Goal: Use online tool/utility: Utilize a website feature to perform a specific function

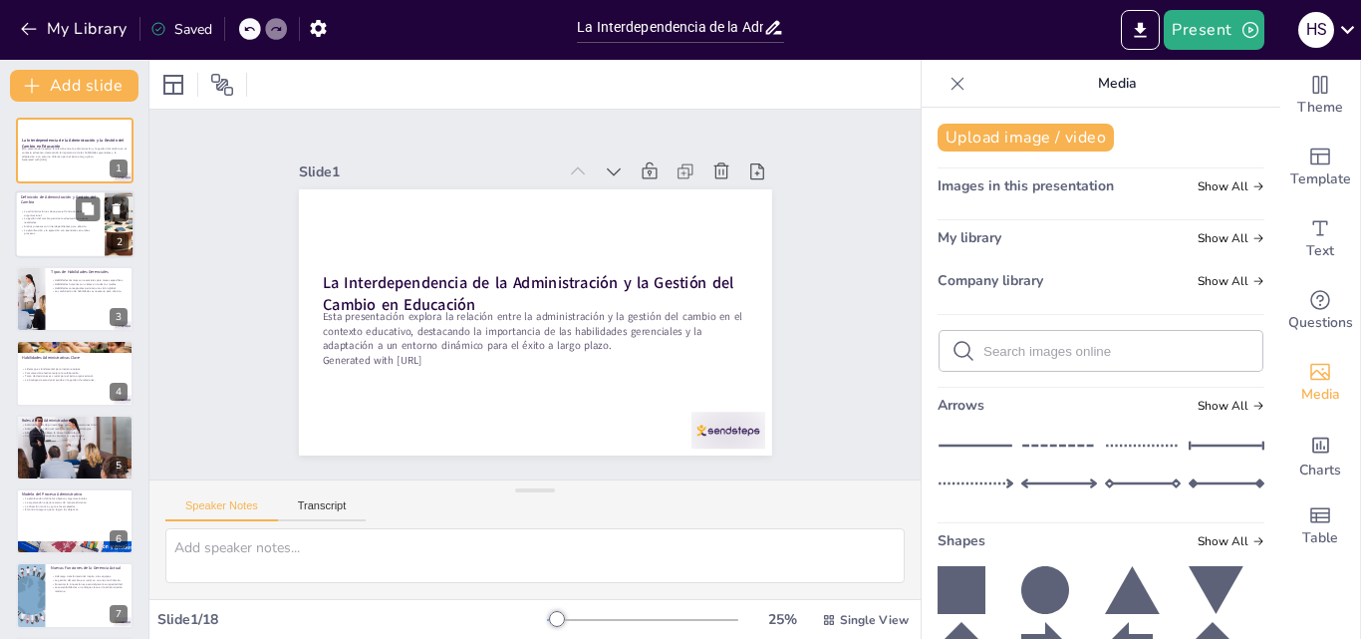
checkbox input "true"
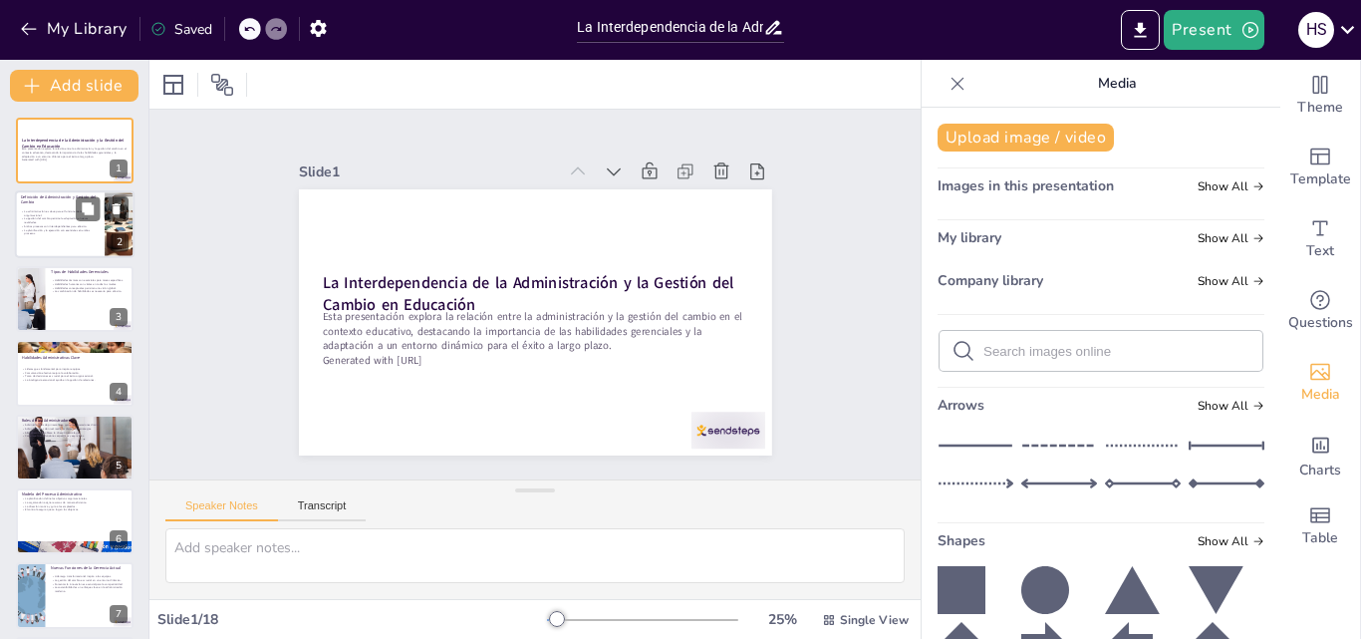
checkbox input "true"
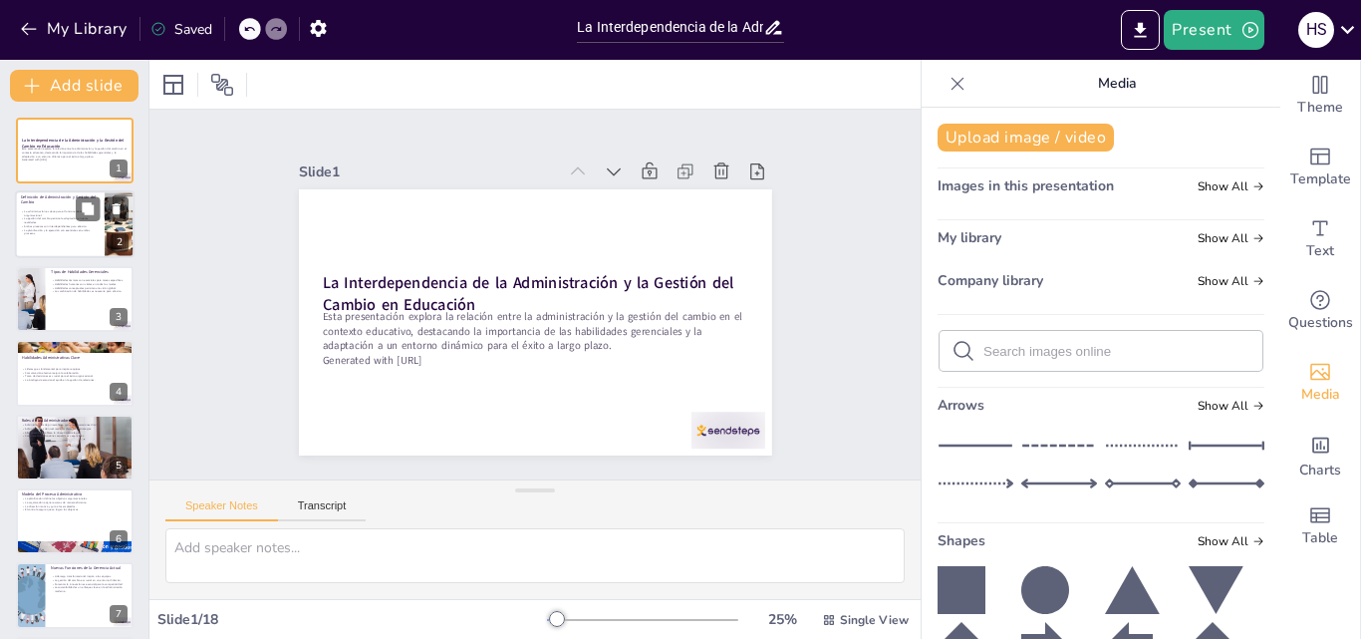
checkbox input "true"
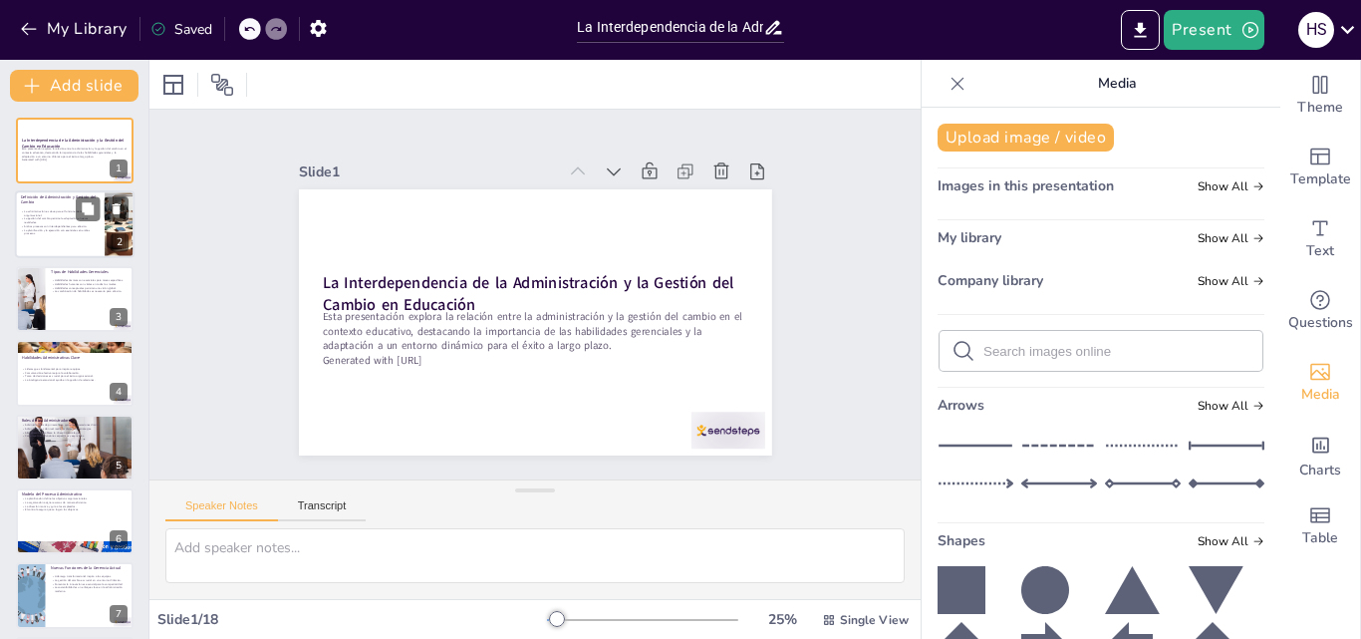
checkbox input "true"
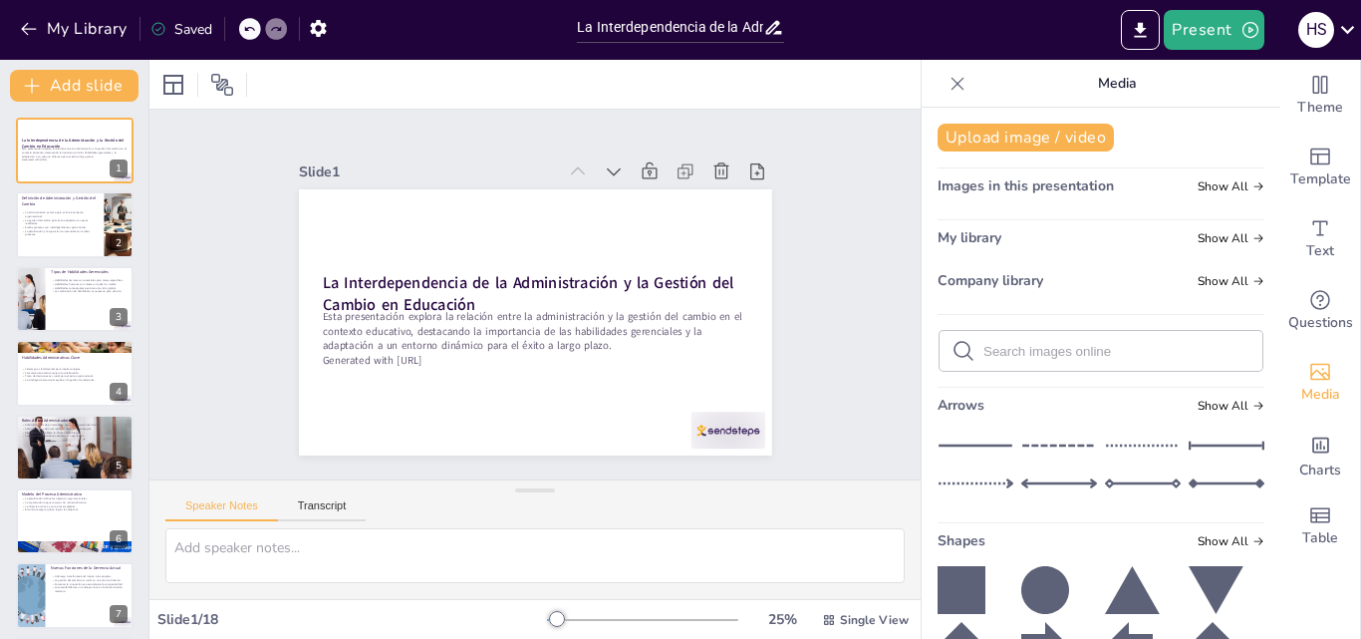
checkbox input "true"
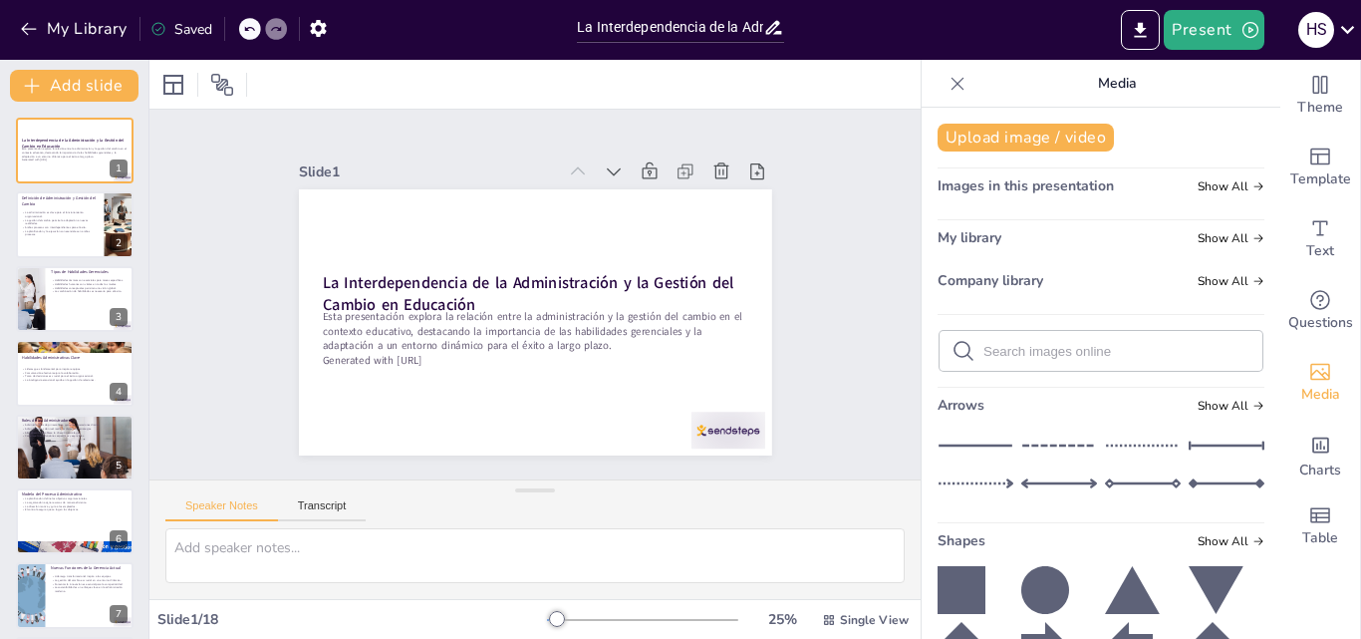
checkbox input "true"
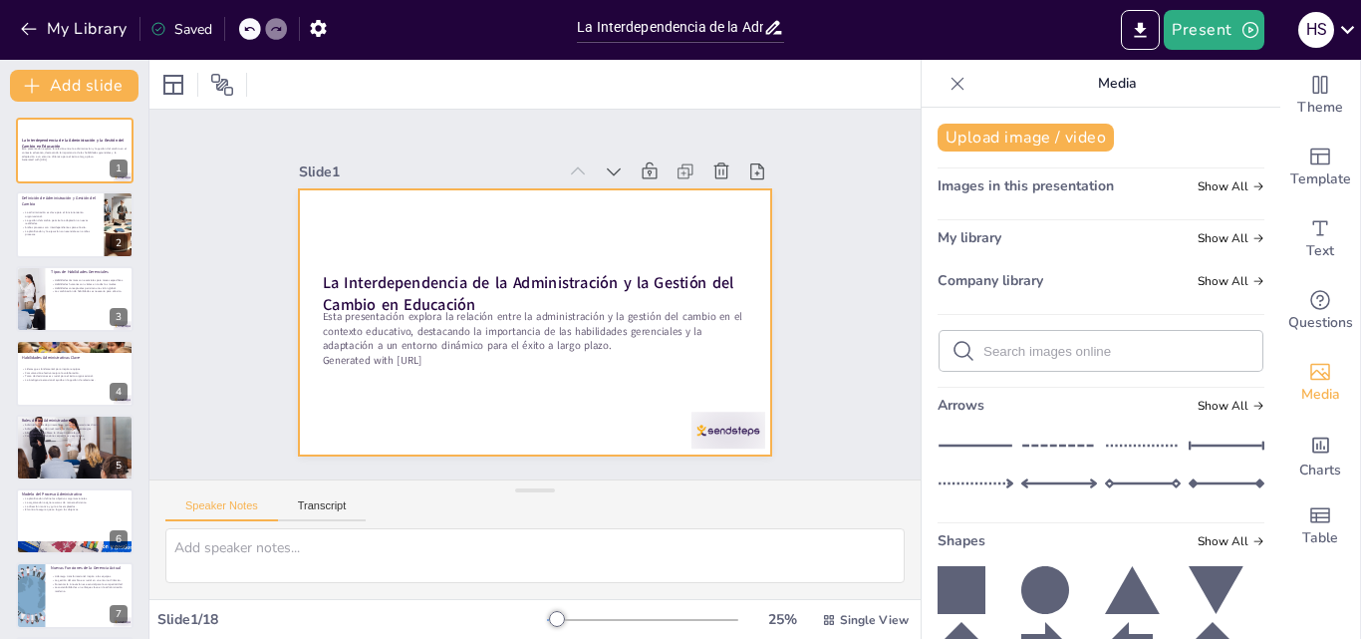
checkbox input "true"
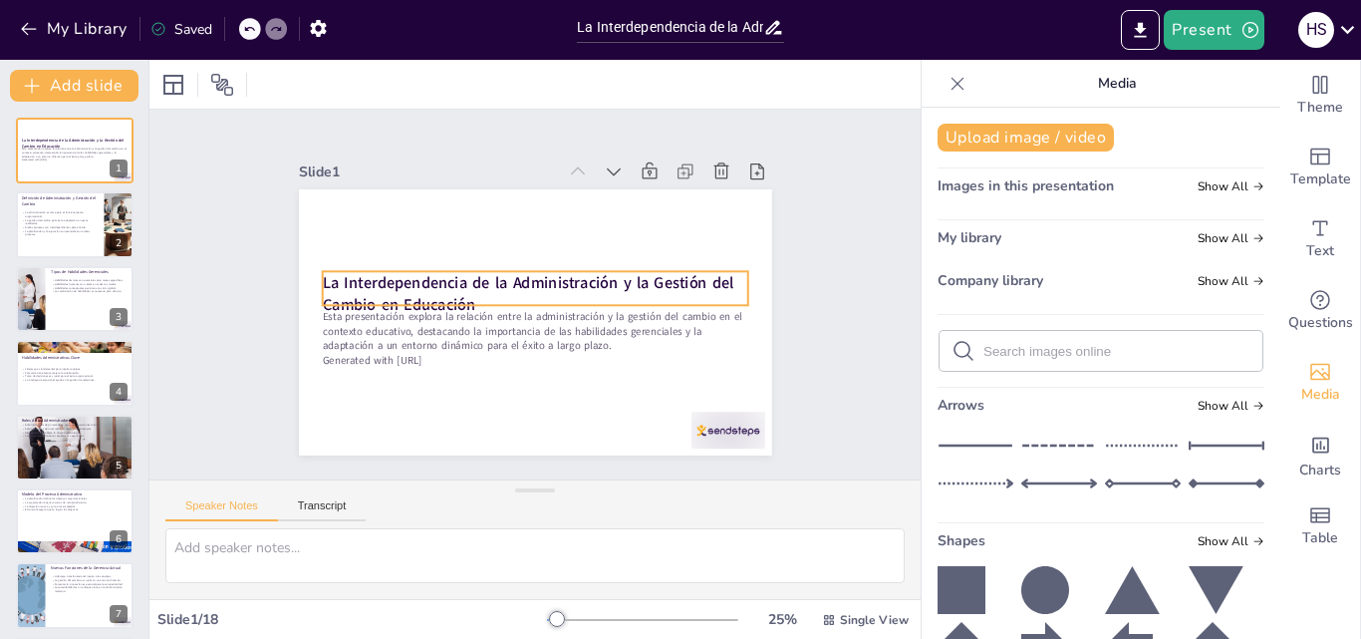
checkbox input "true"
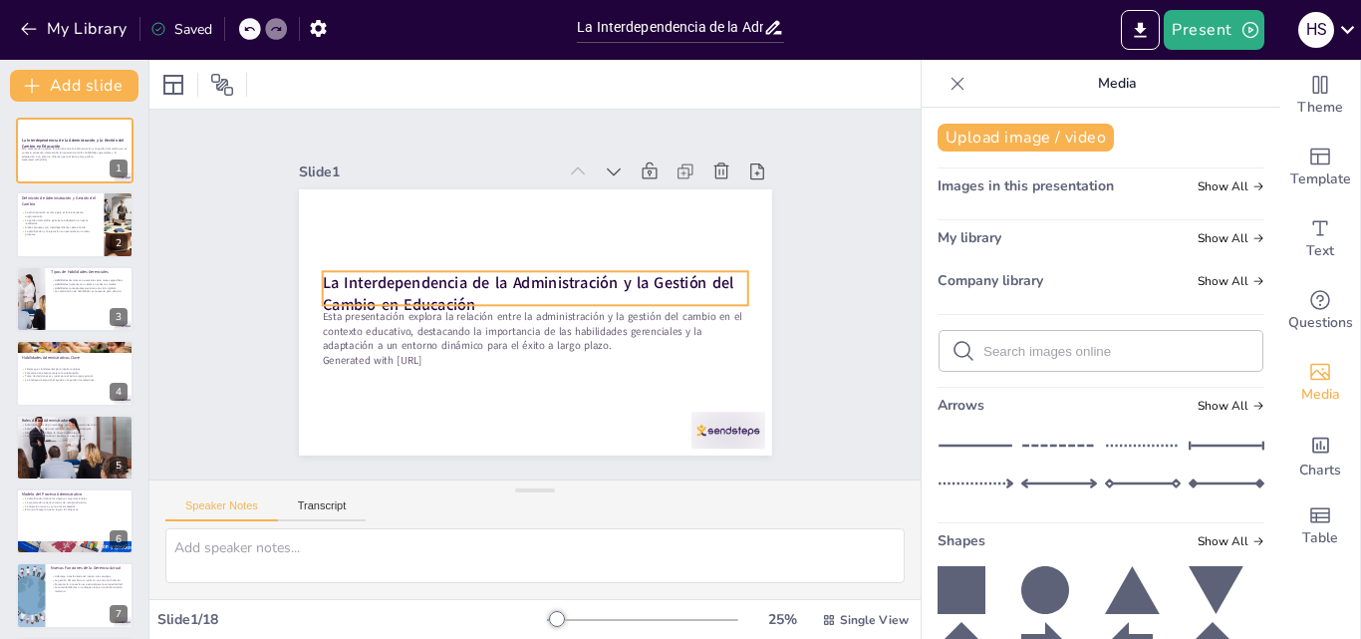
checkbox input "true"
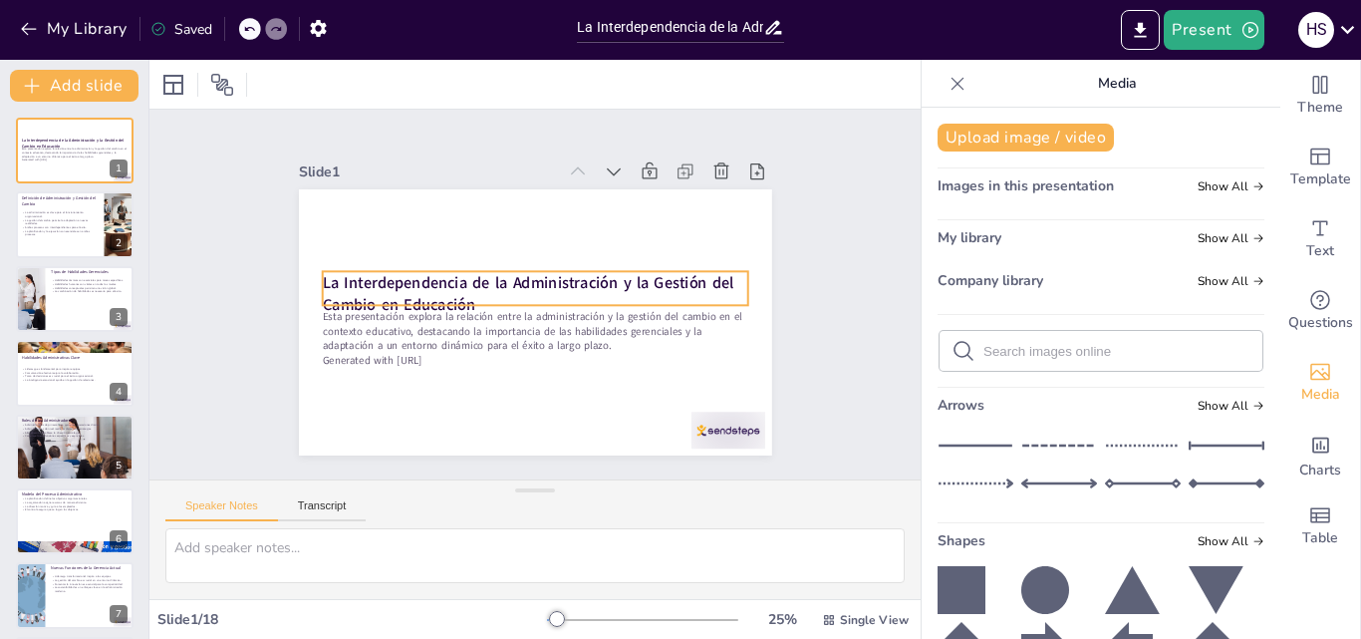
checkbox input "true"
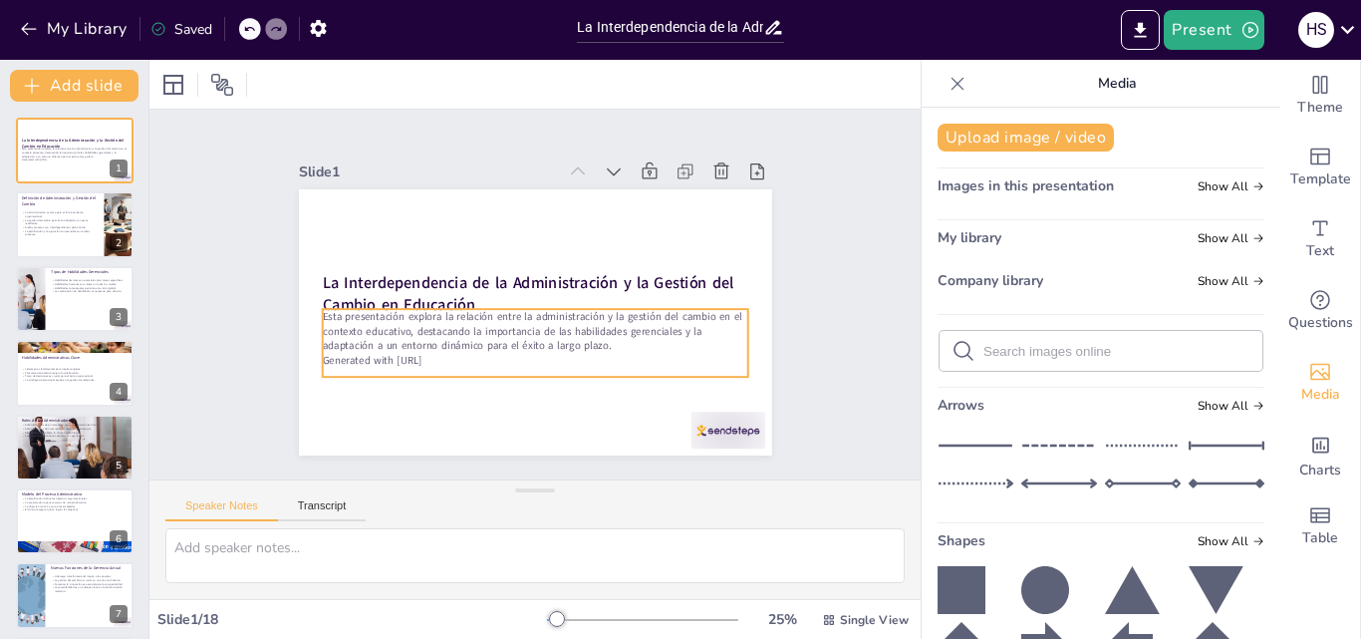
checkbox input "true"
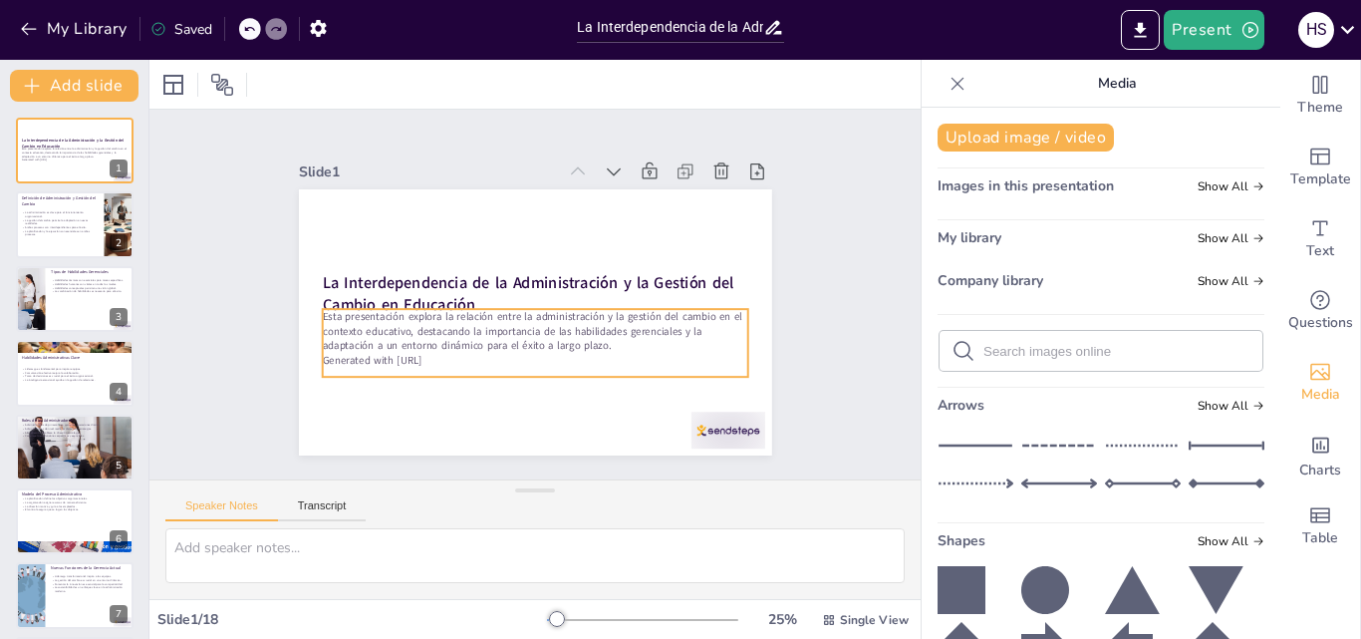
checkbox input "true"
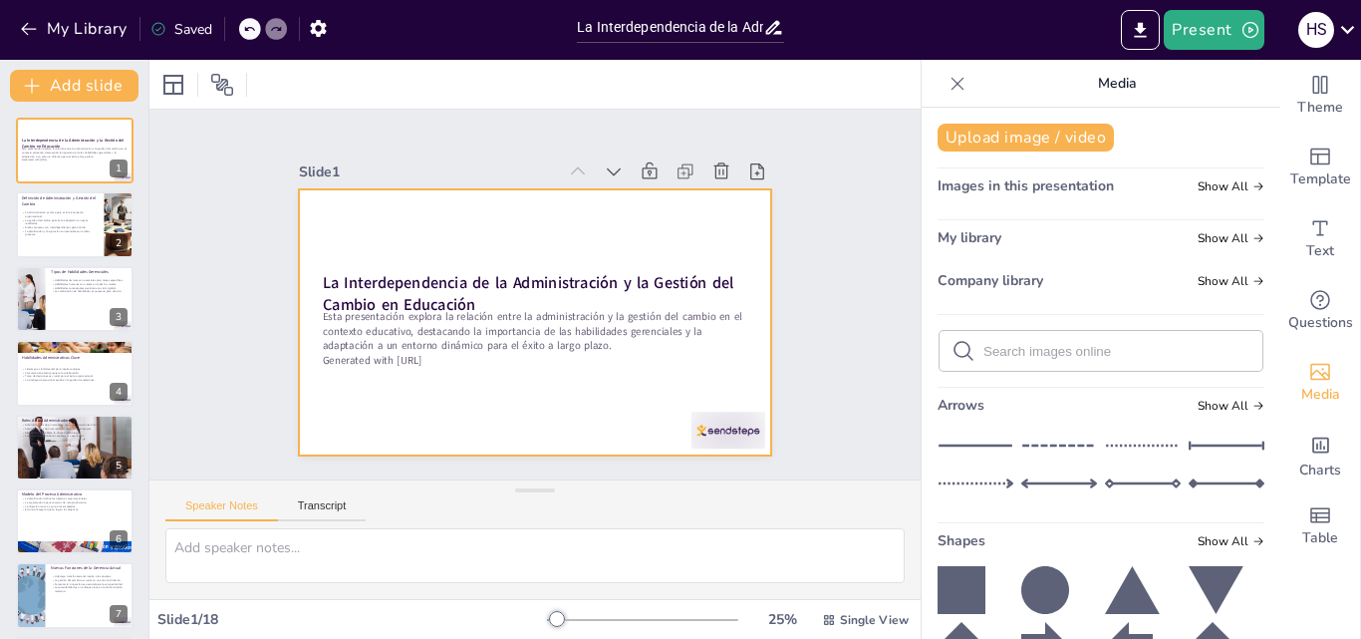
checkbox input "true"
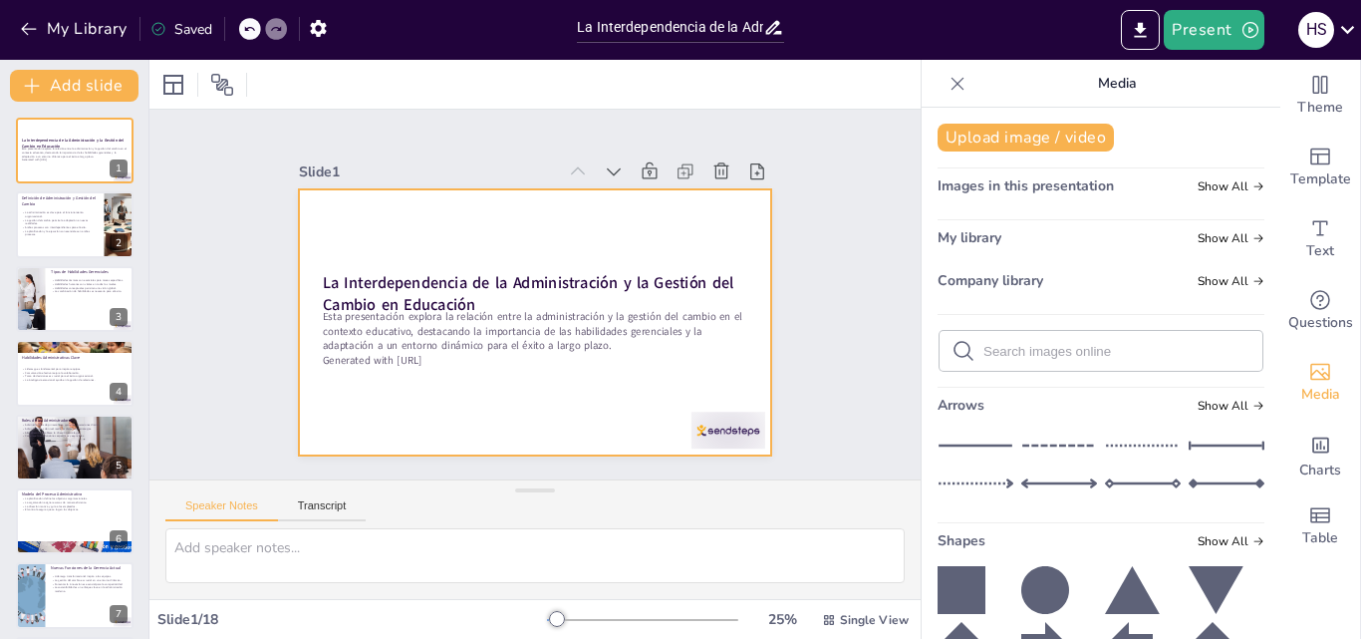
checkbox input "true"
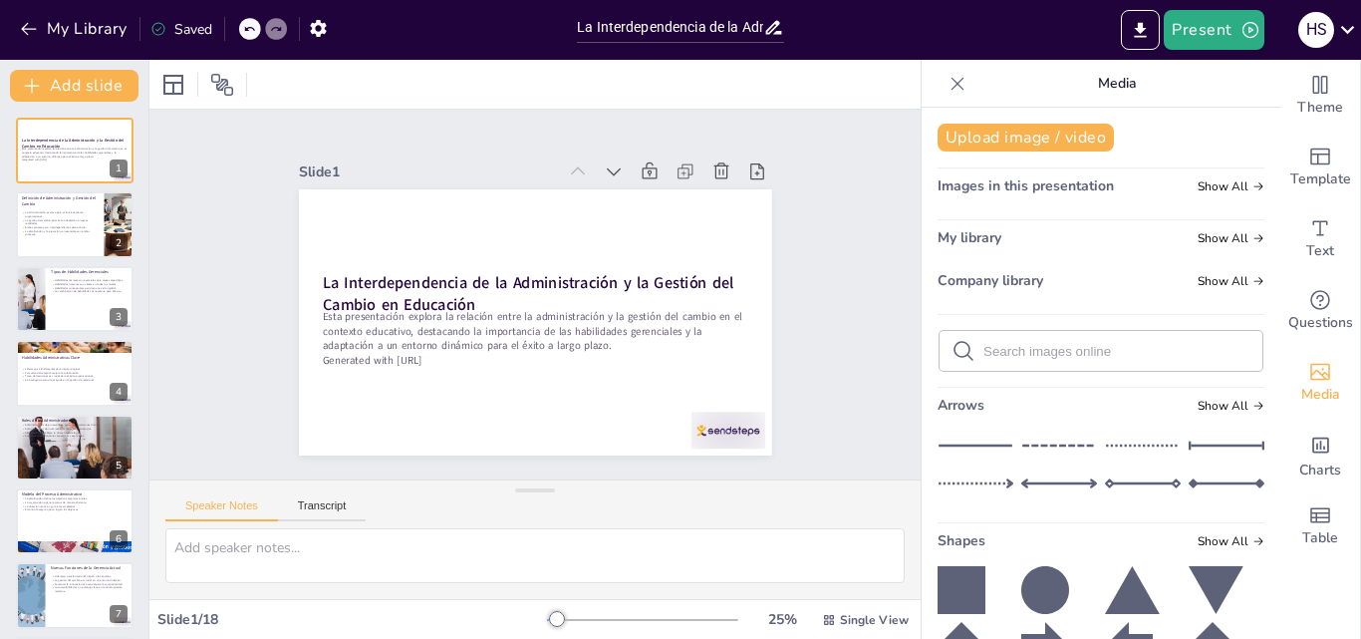
checkbox input "true"
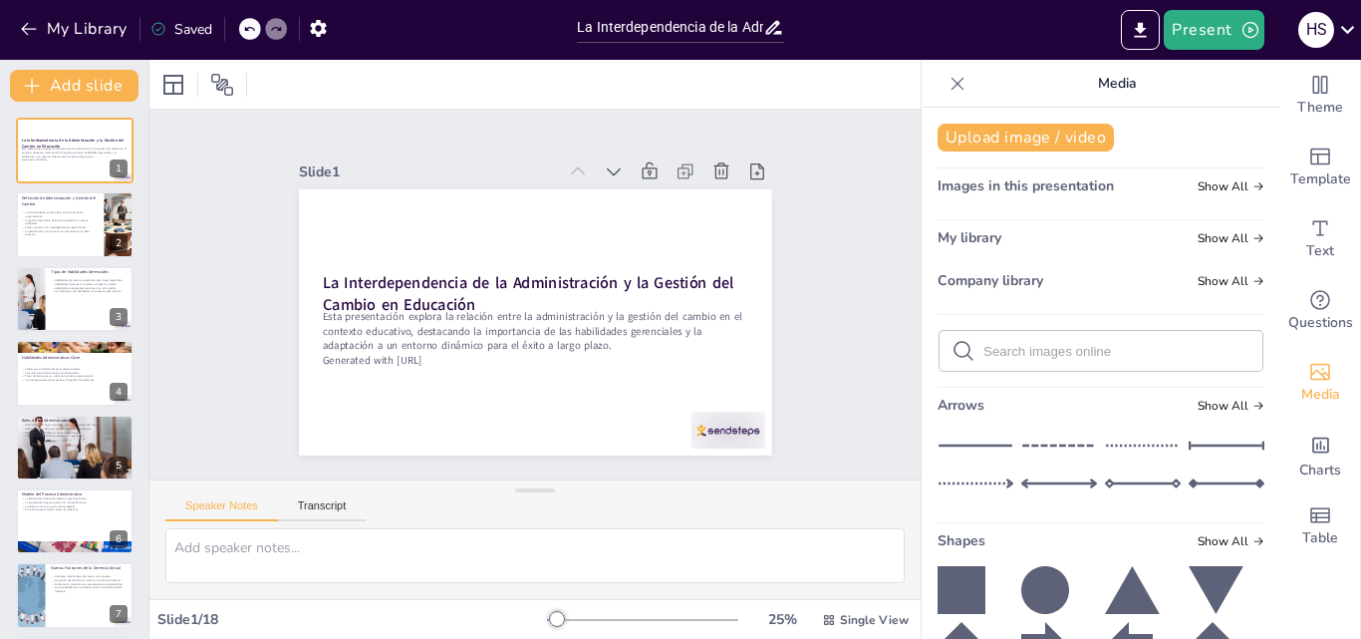
checkbox input "true"
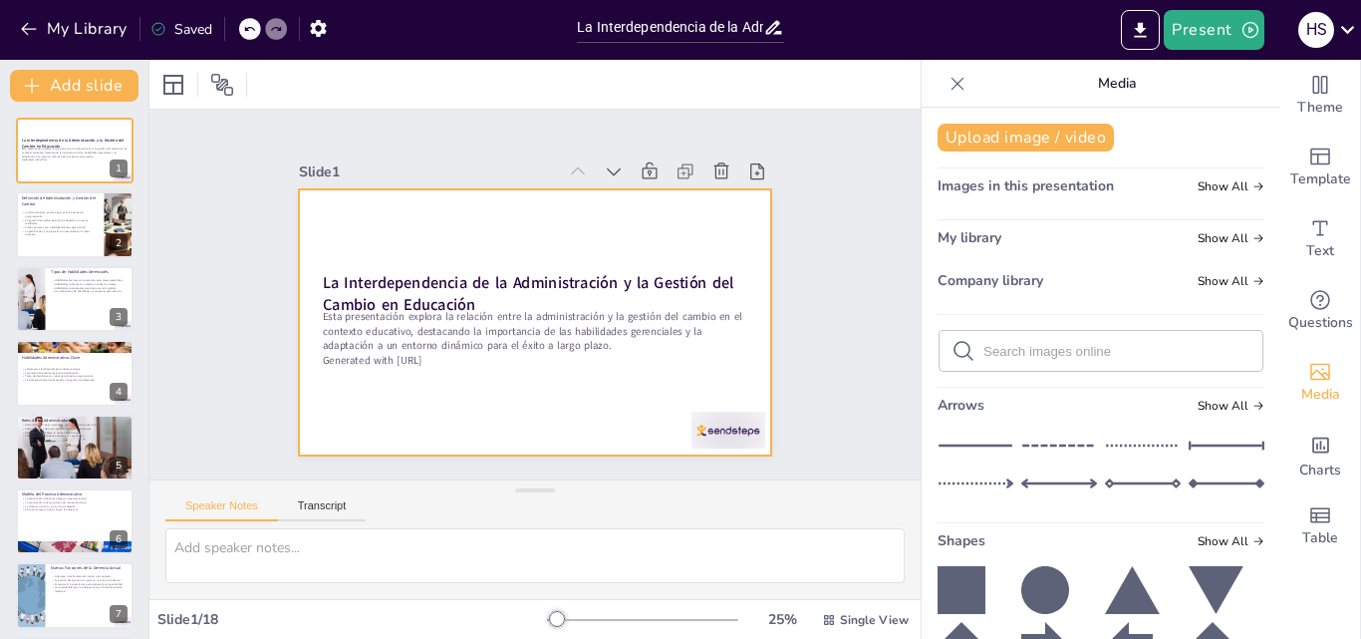
checkbox input "true"
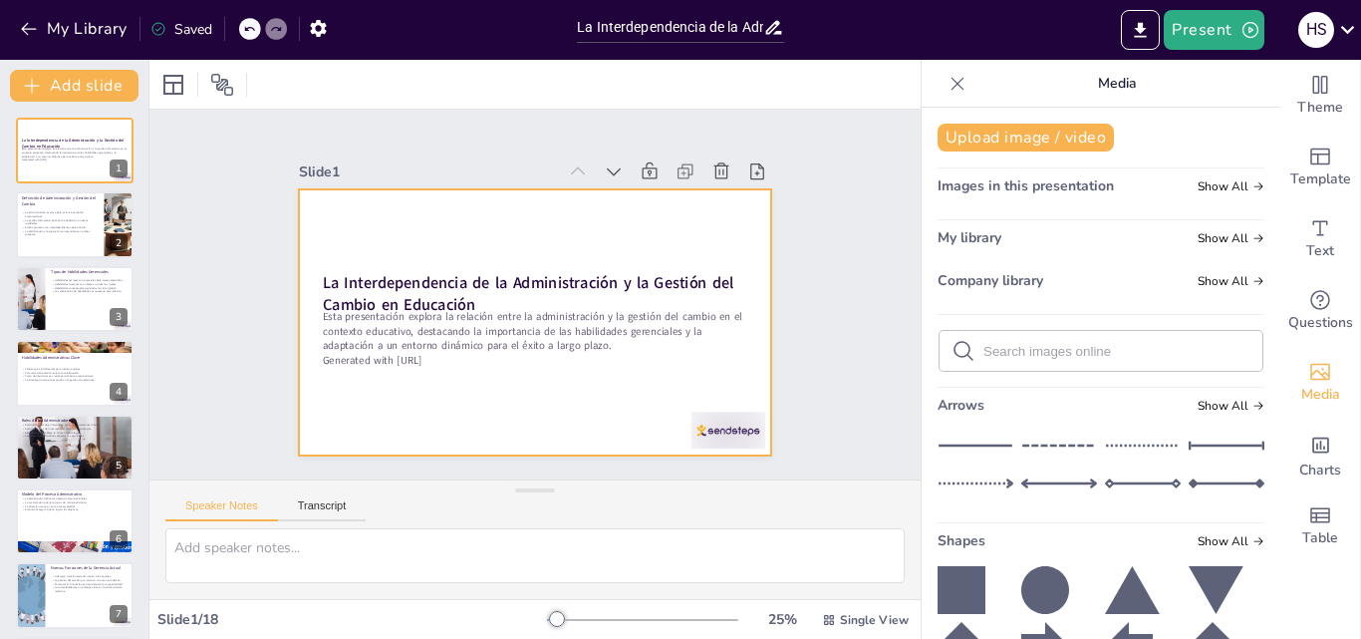
checkbox input "true"
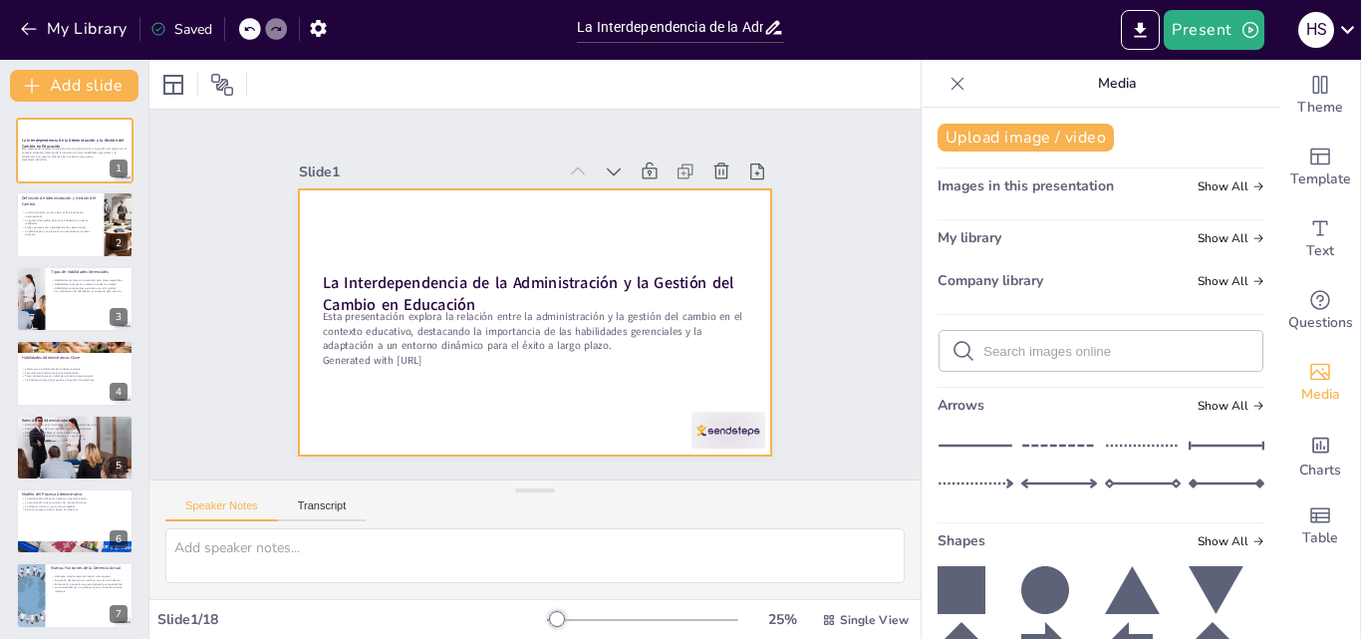
checkbox input "true"
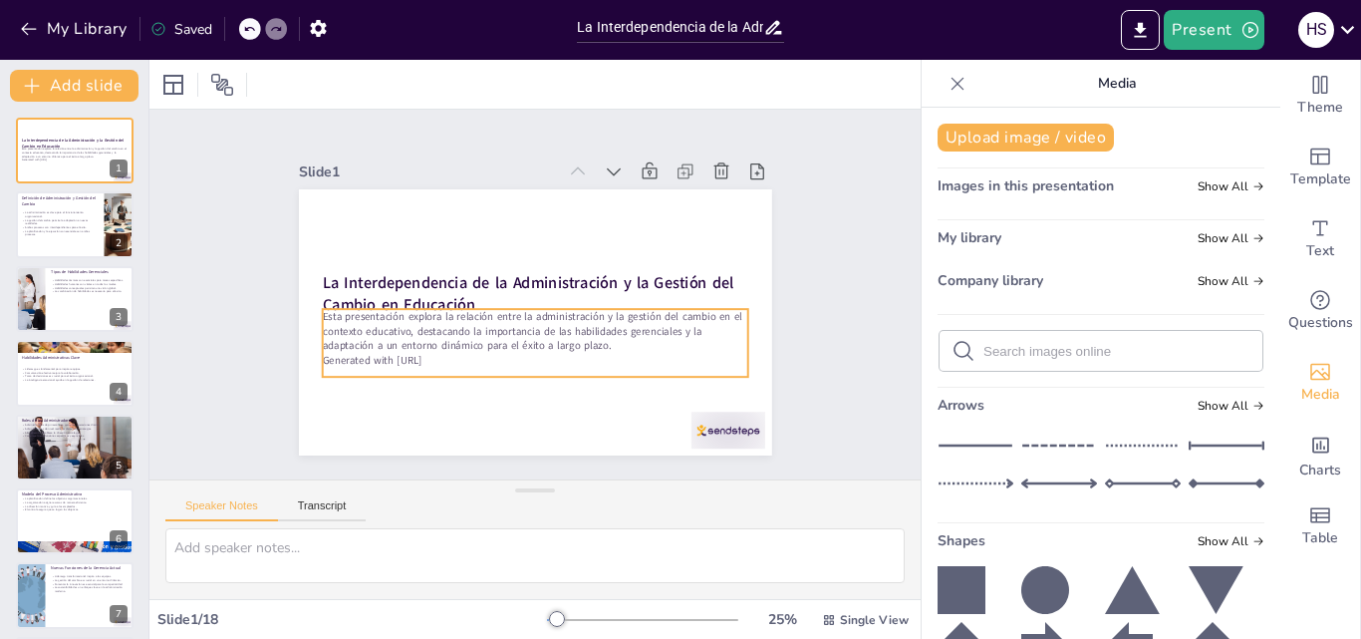
checkbox input "true"
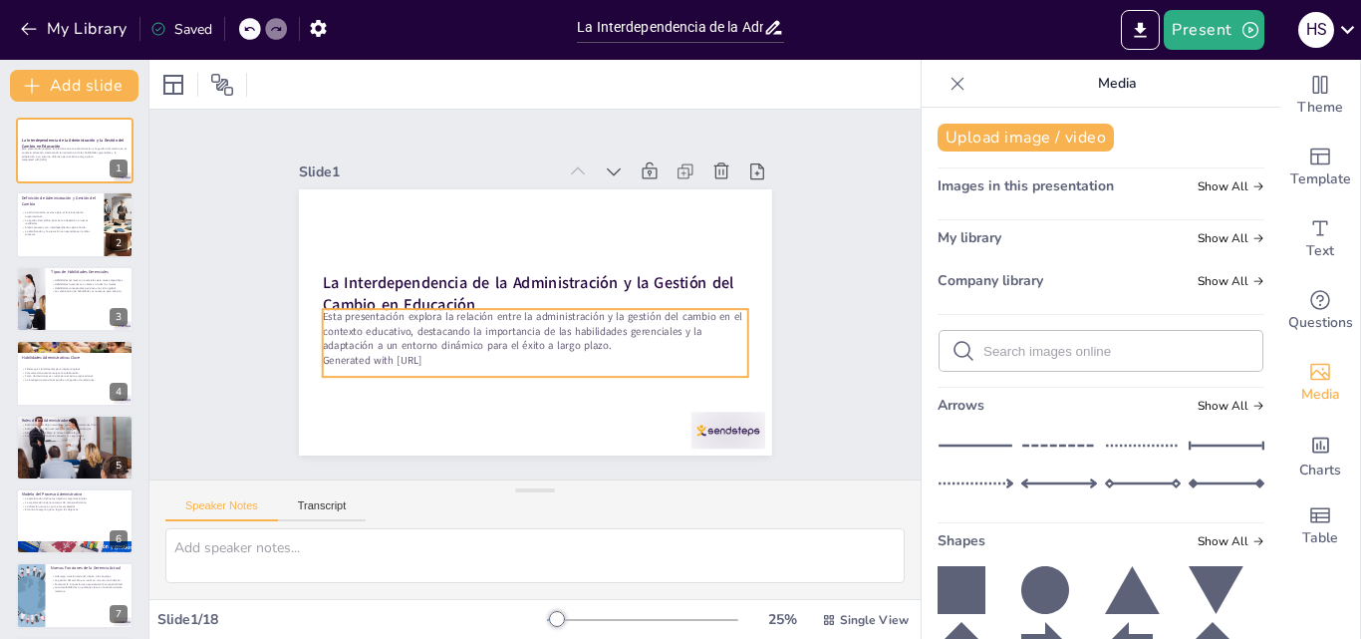
checkbox input "true"
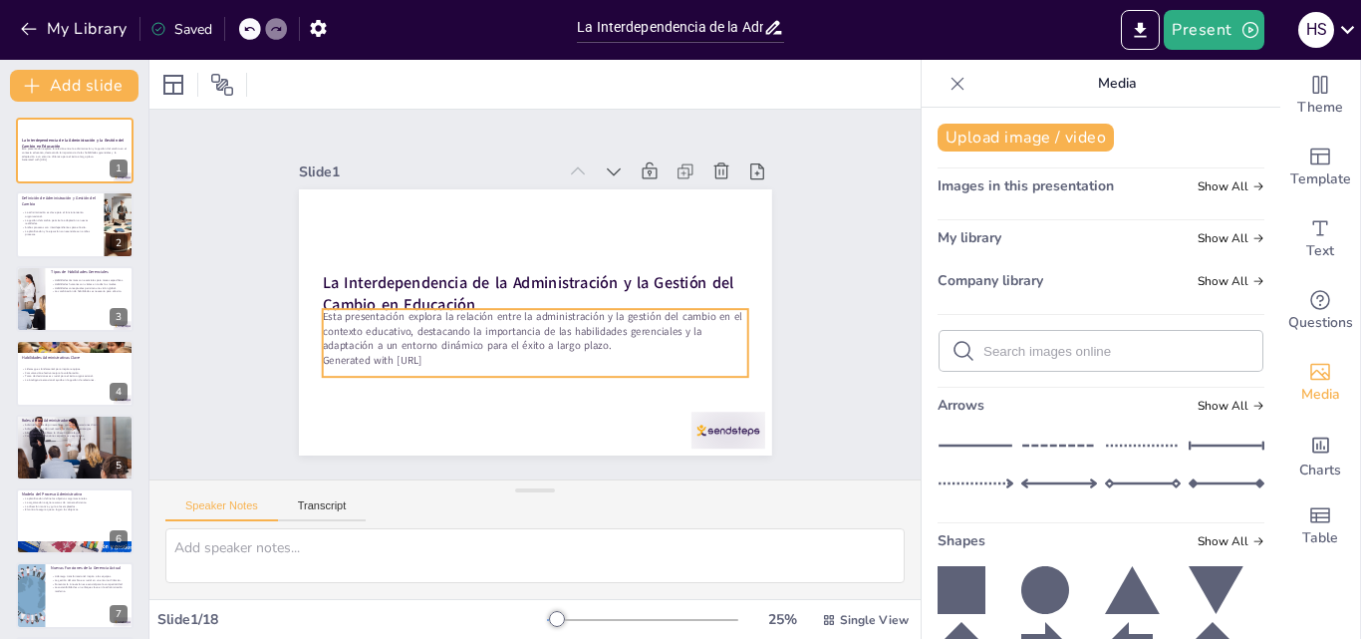
checkbox input "true"
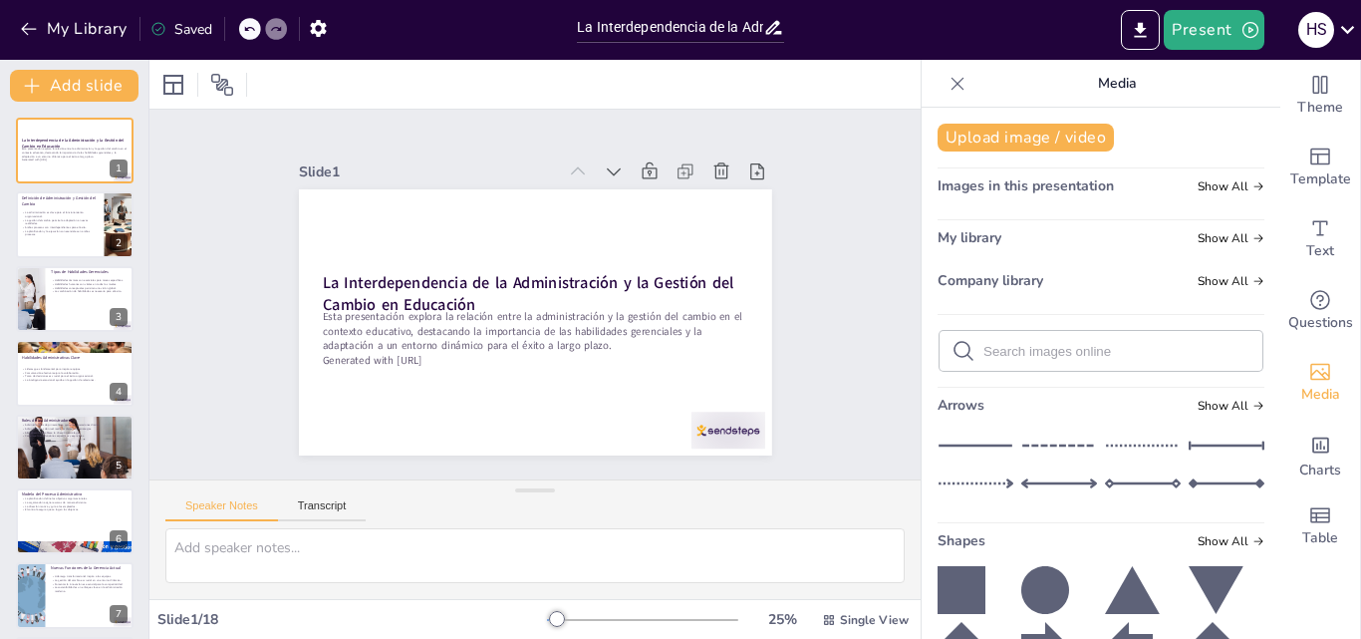
checkbox input "true"
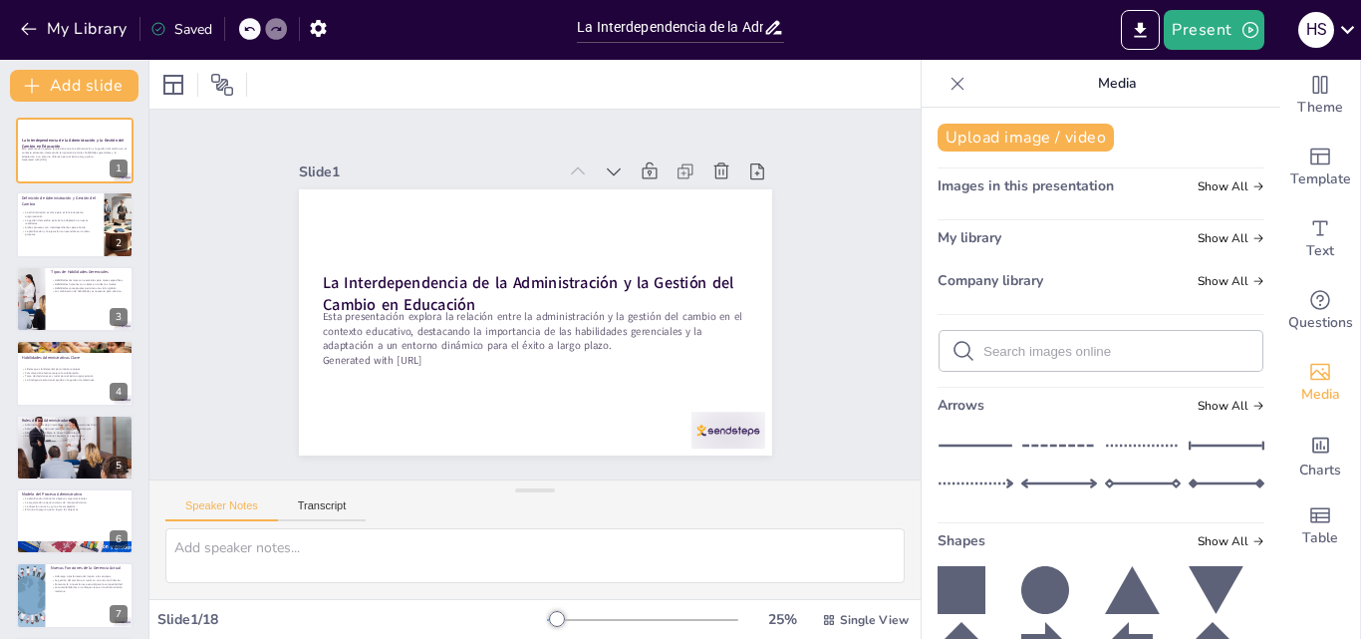
checkbox input "true"
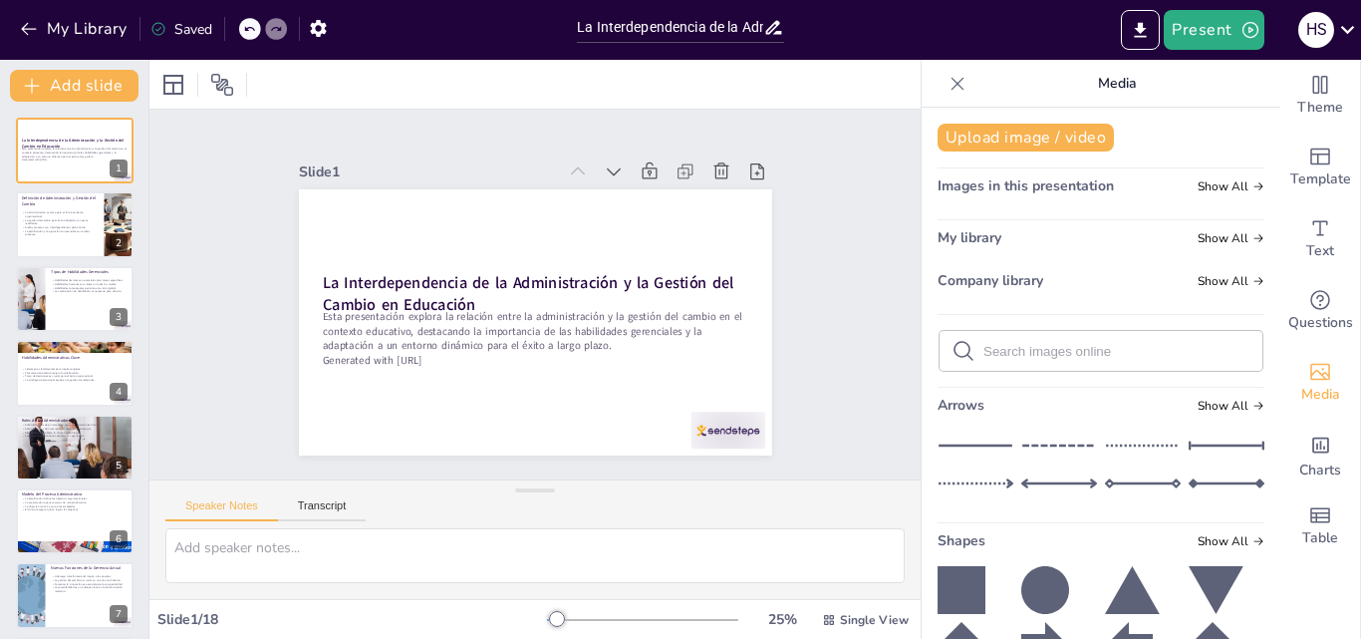
checkbox input "true"
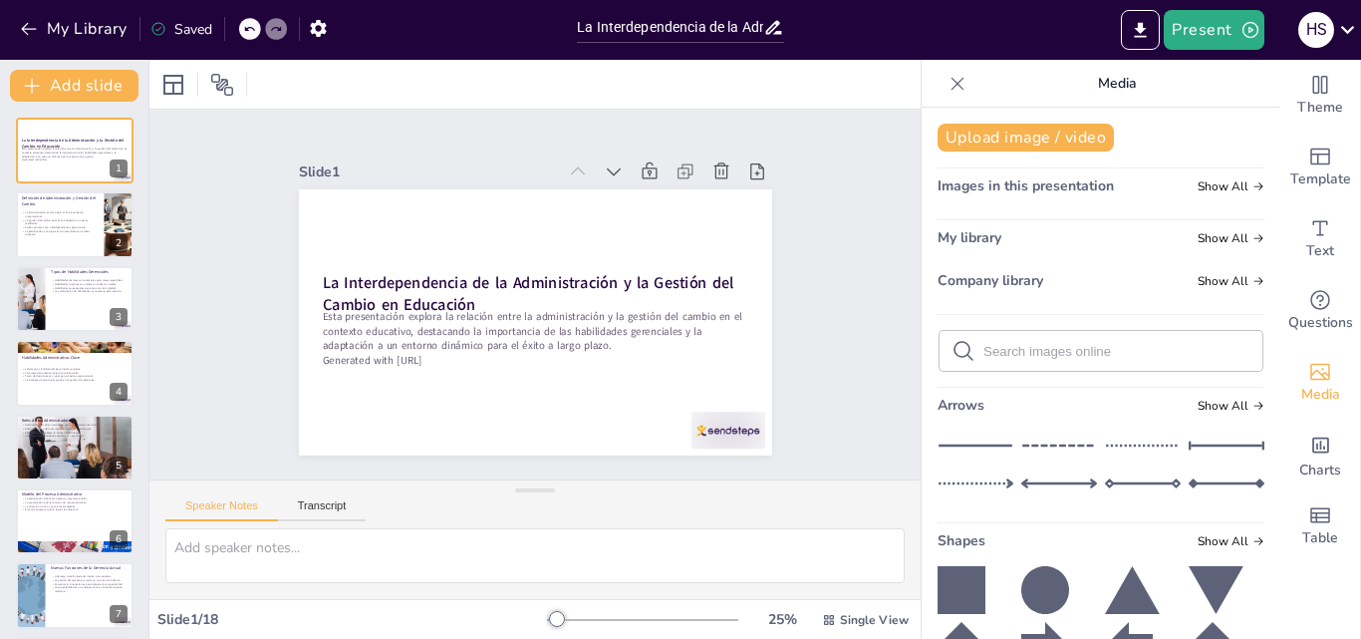
checkbox input "true"
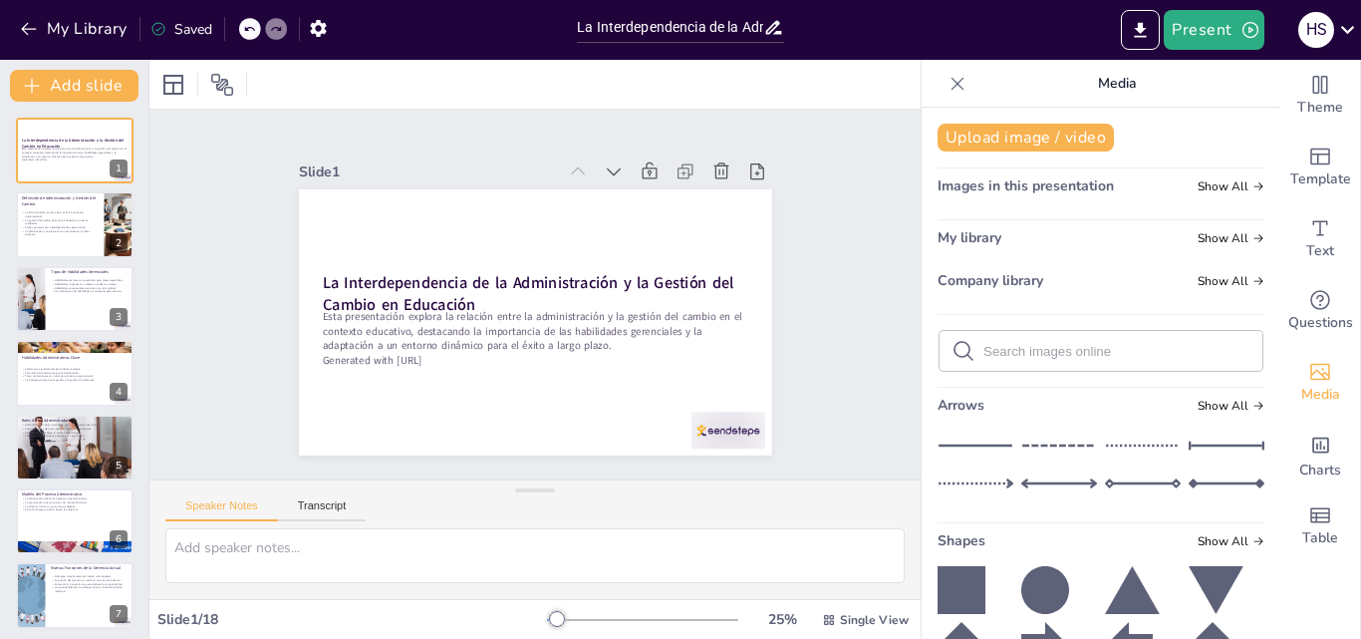
checkbox input "true"
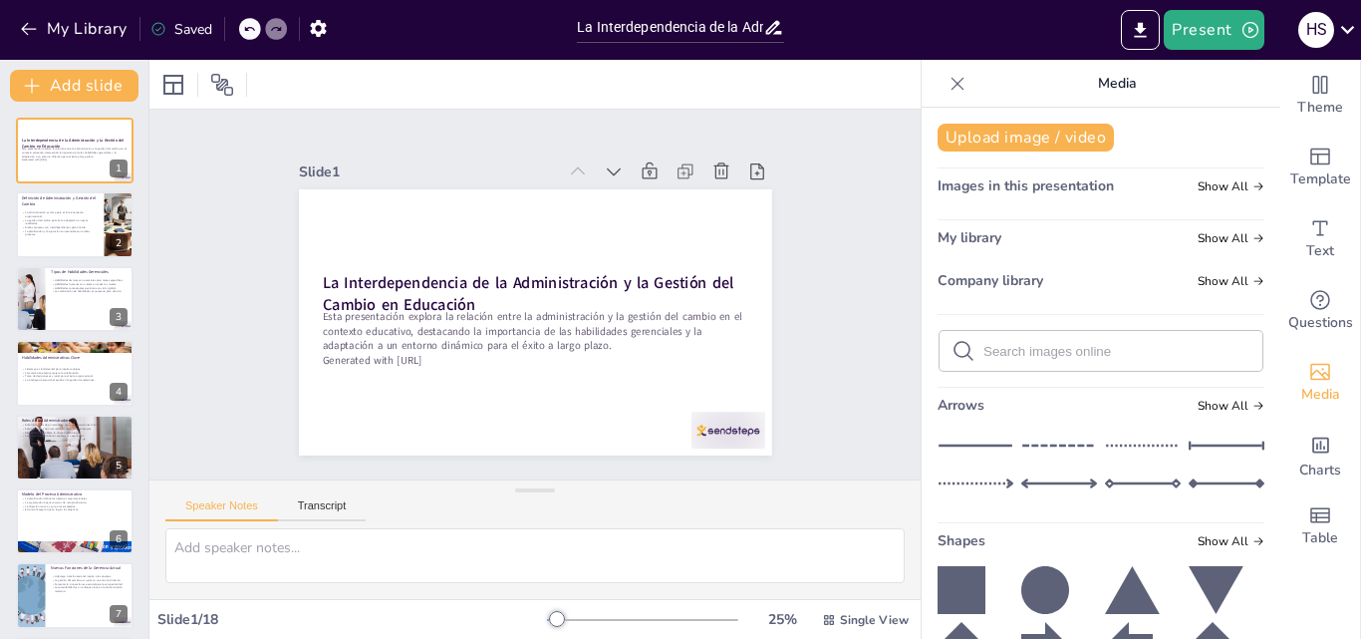
checkbox input "true"
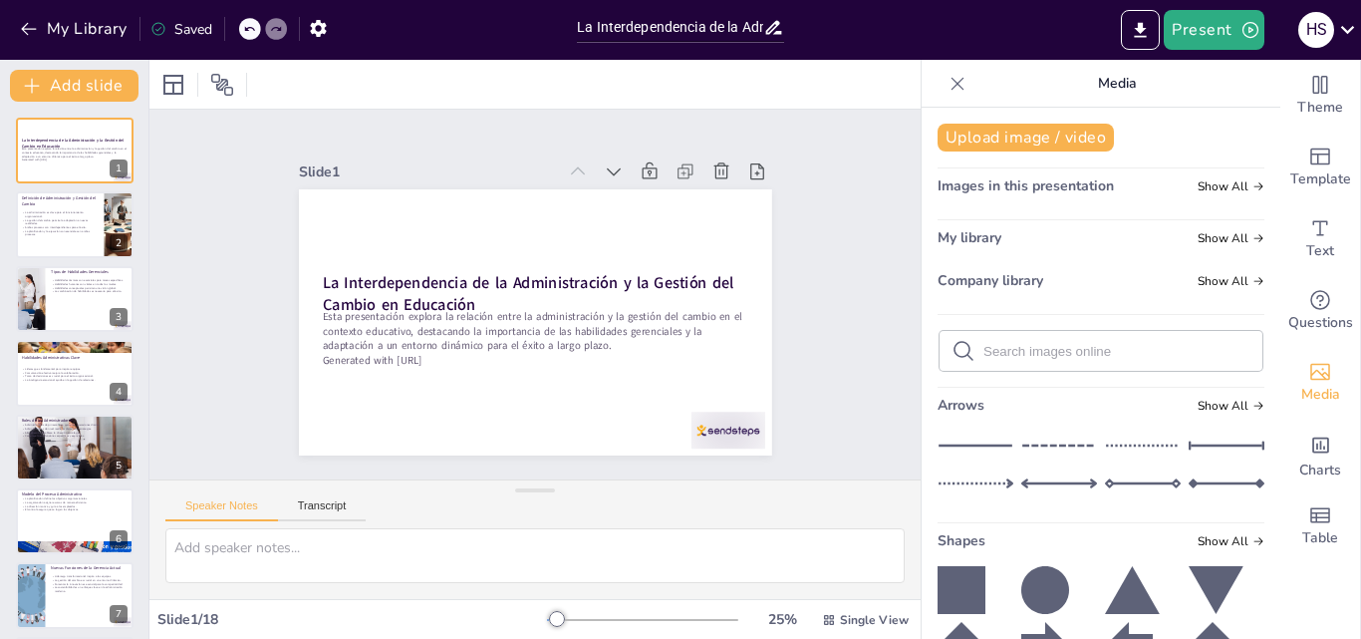
checkbox input "true"
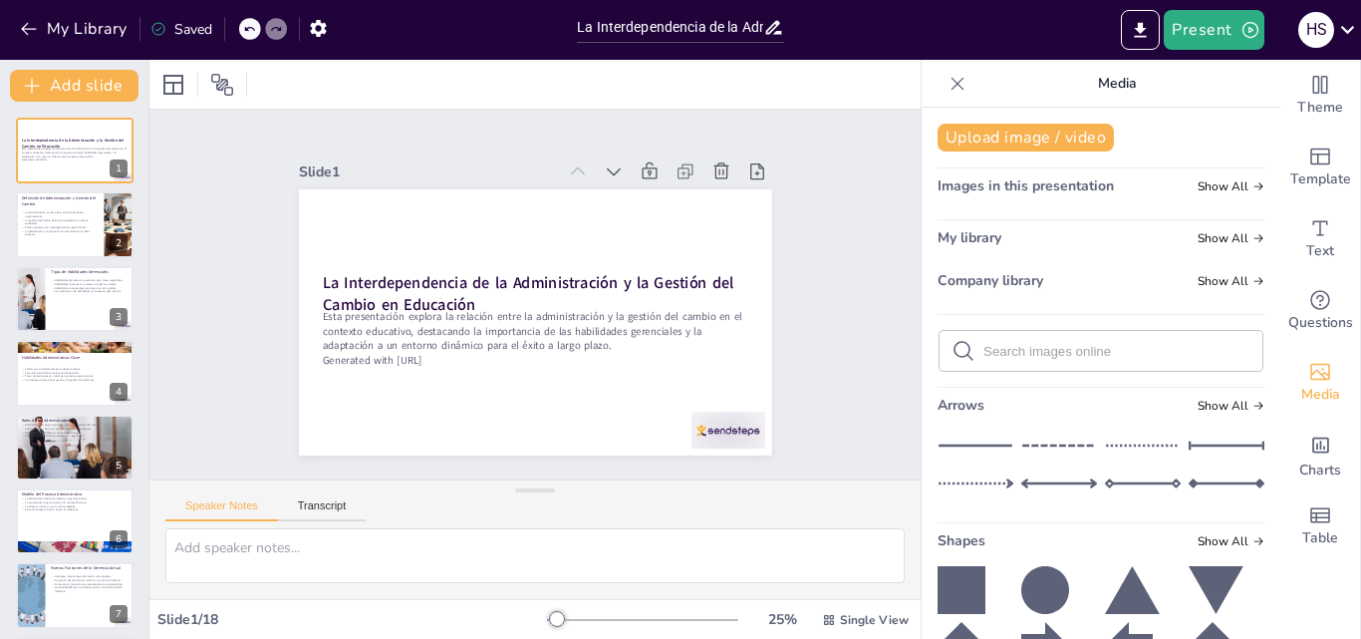
checkbox input "true"
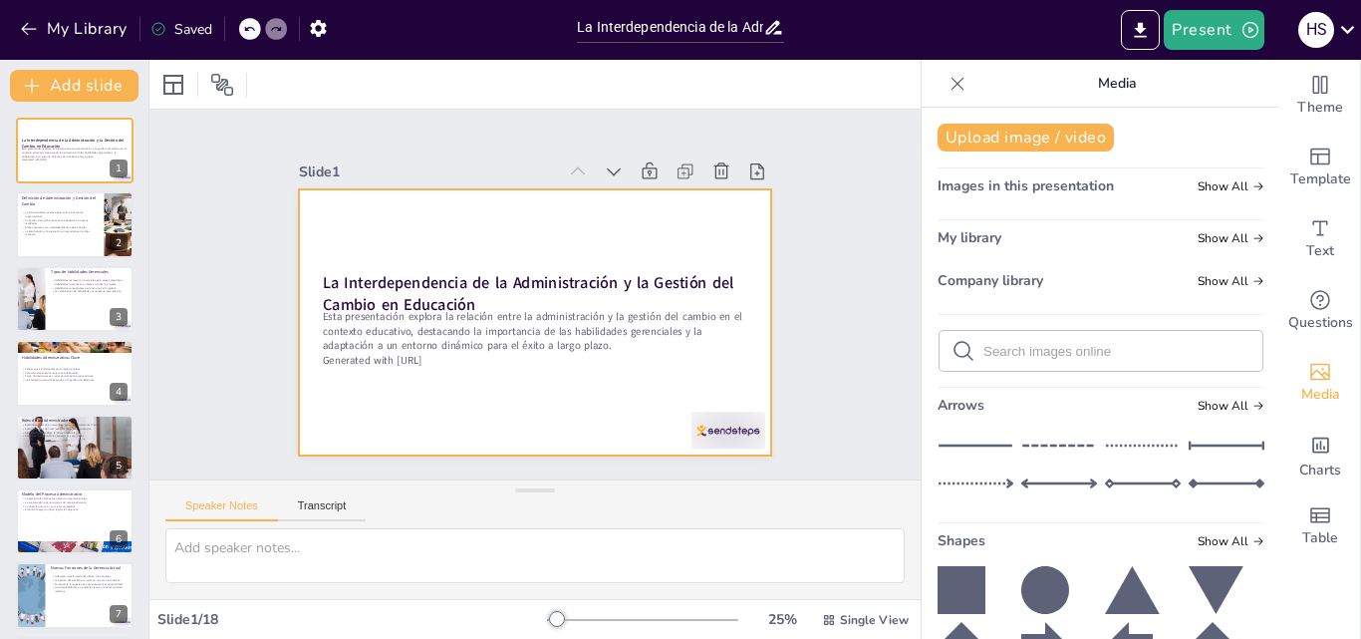
checkbox input "true"
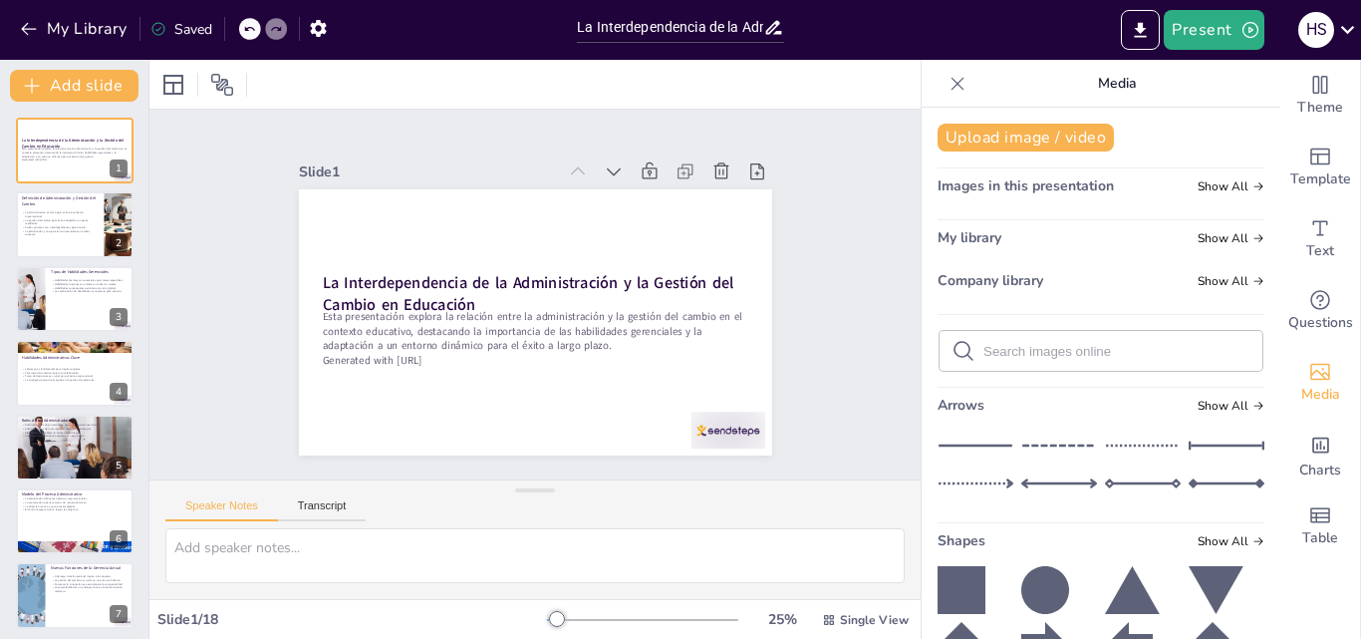
checkbox input "true"
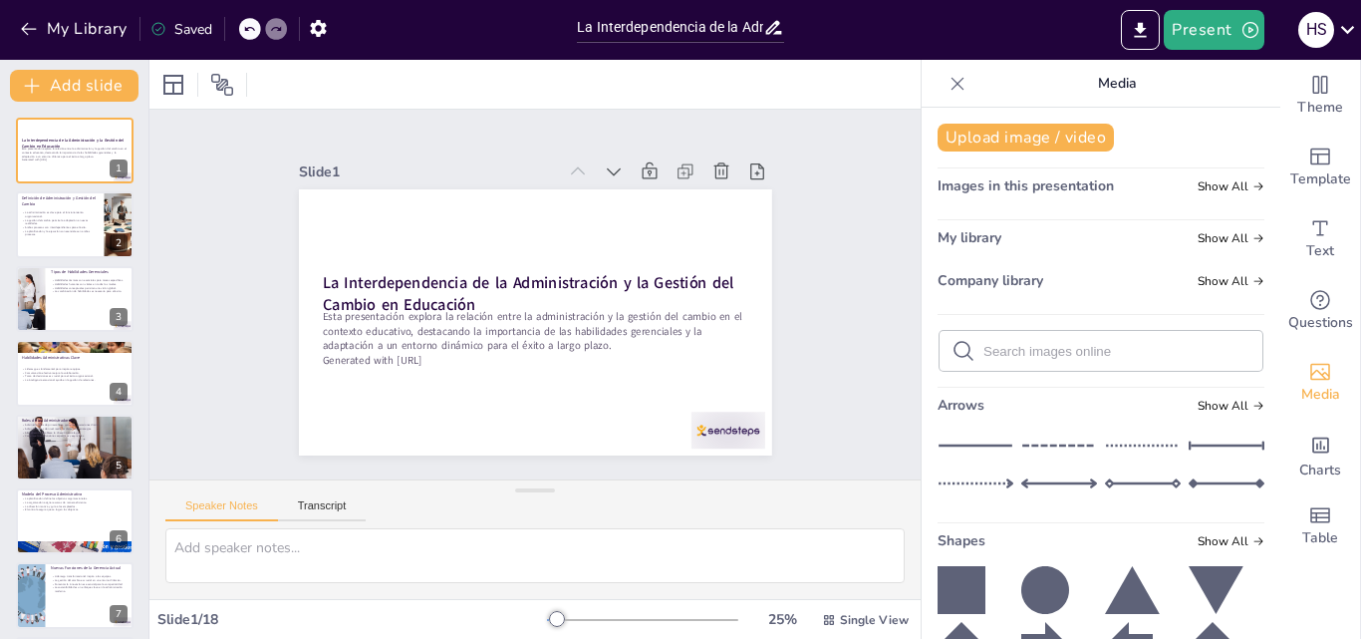
checkbox input "true"
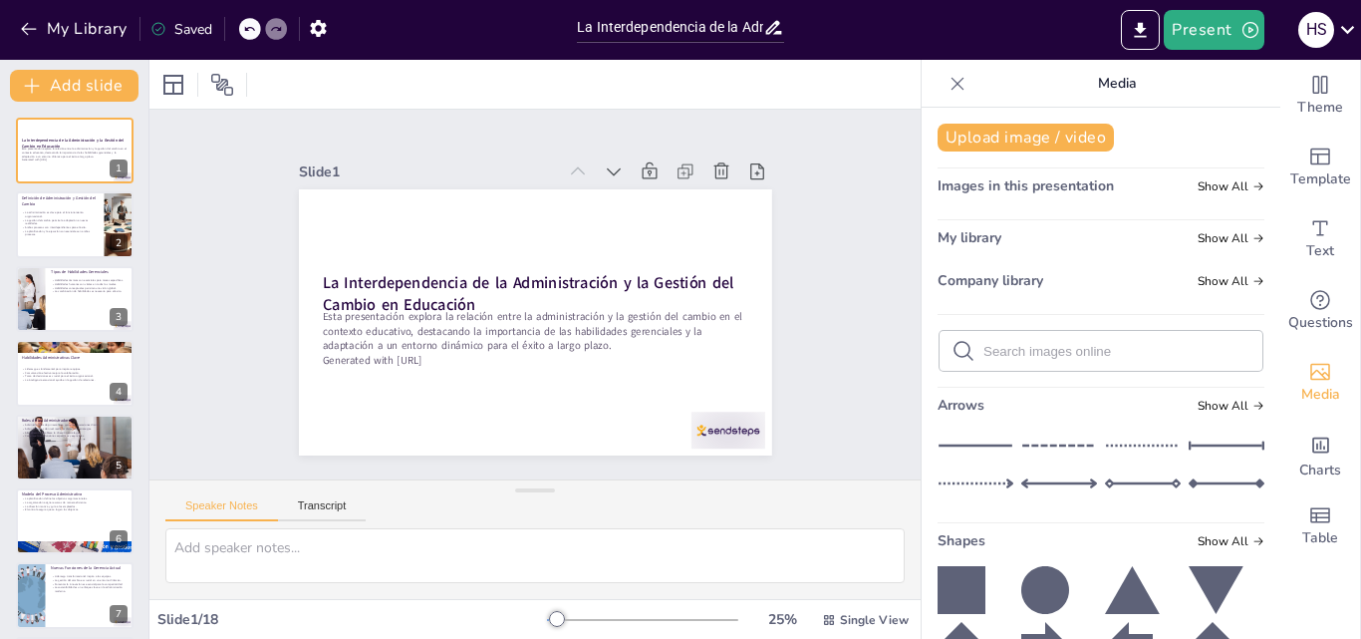
checkbox input "true"
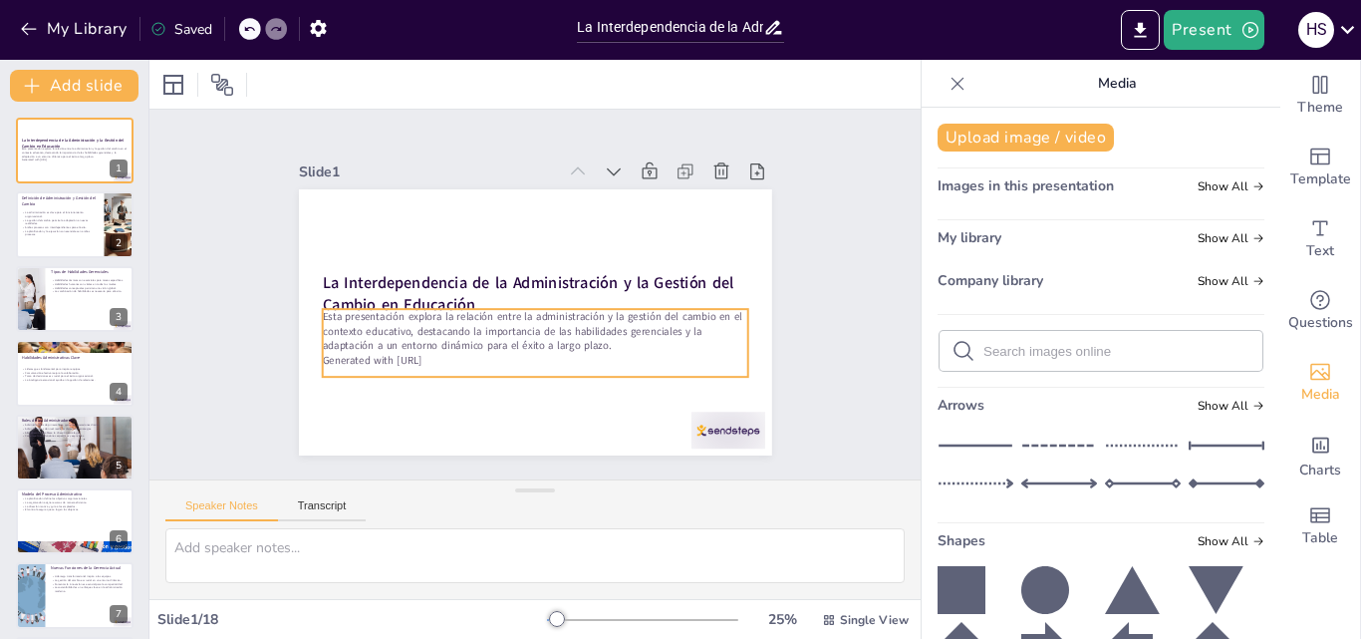
checkbox input "true"
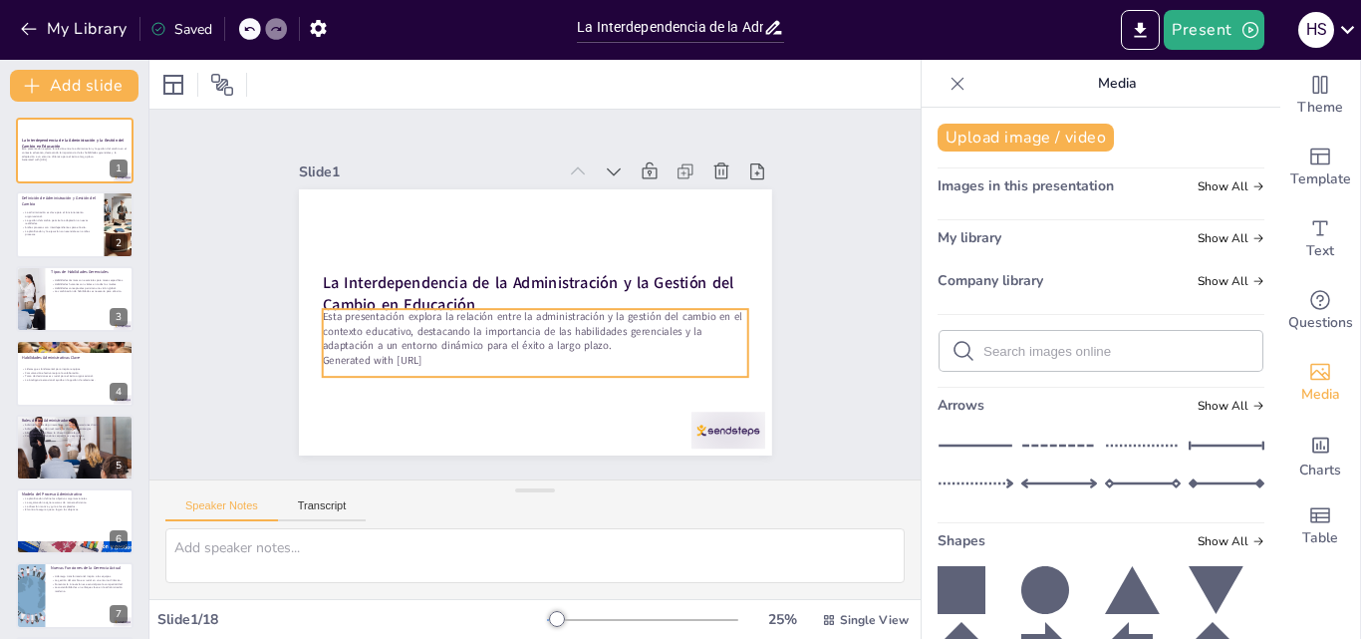
checkbox input "true"
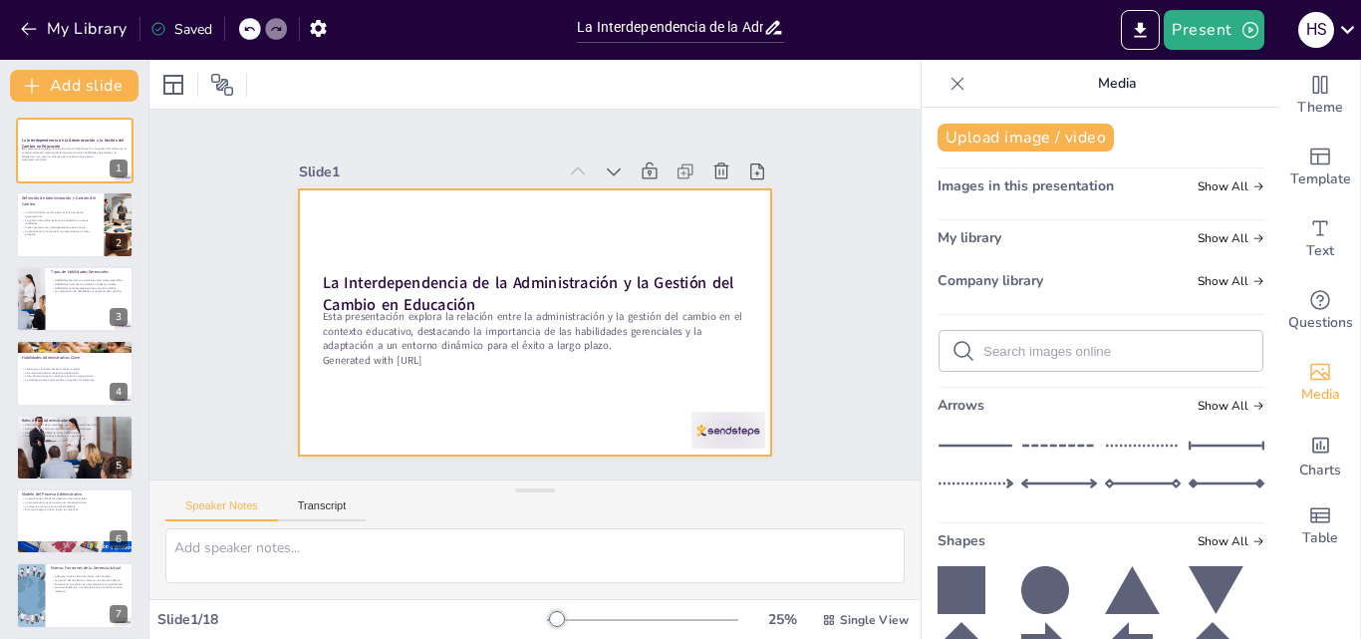
checkbox input "true"
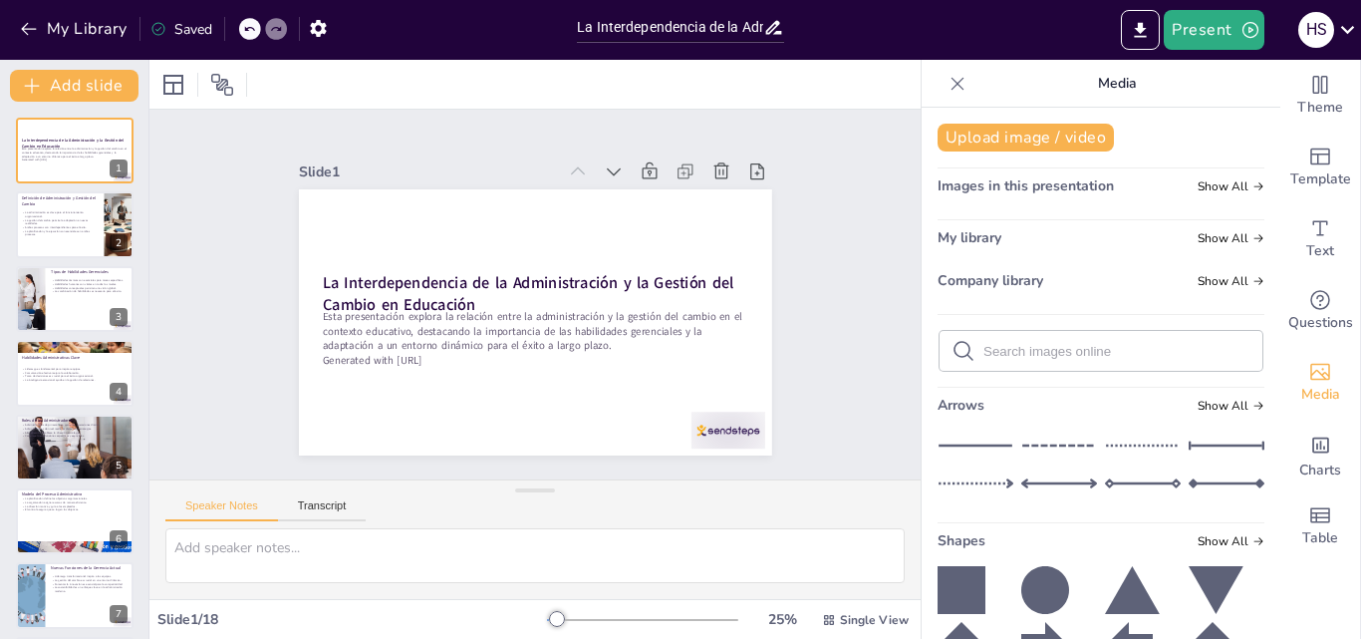
checkbox input "true"
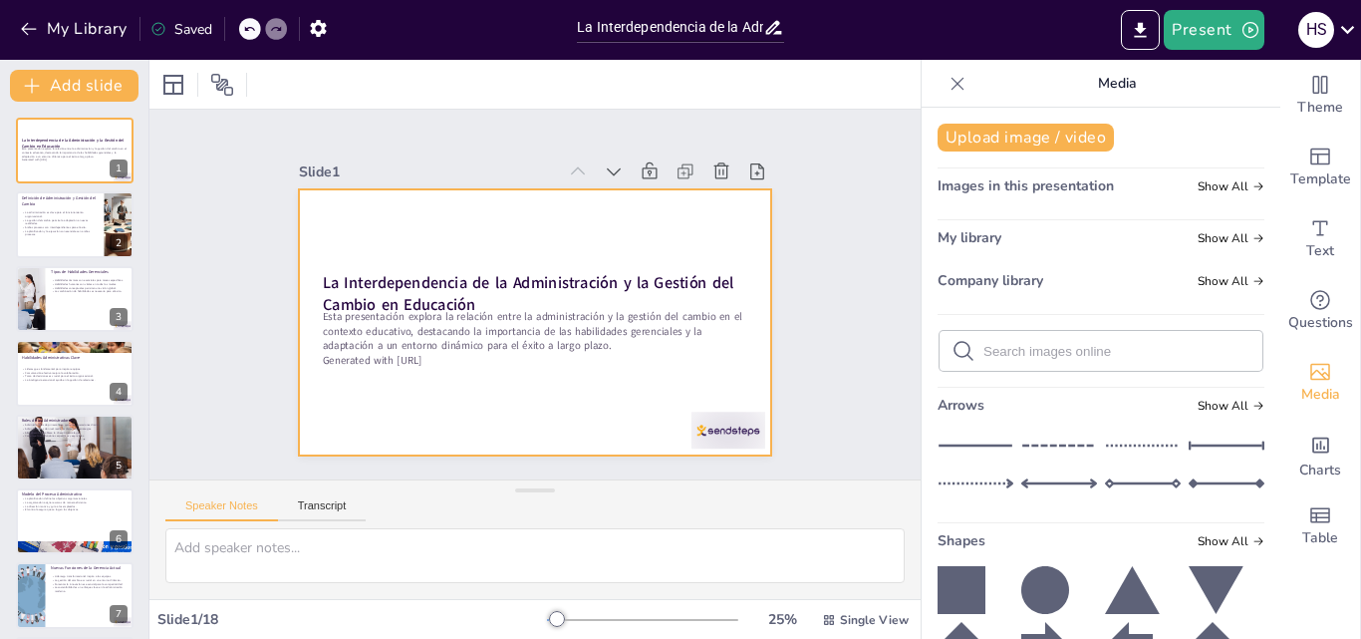
checkbox input "true"
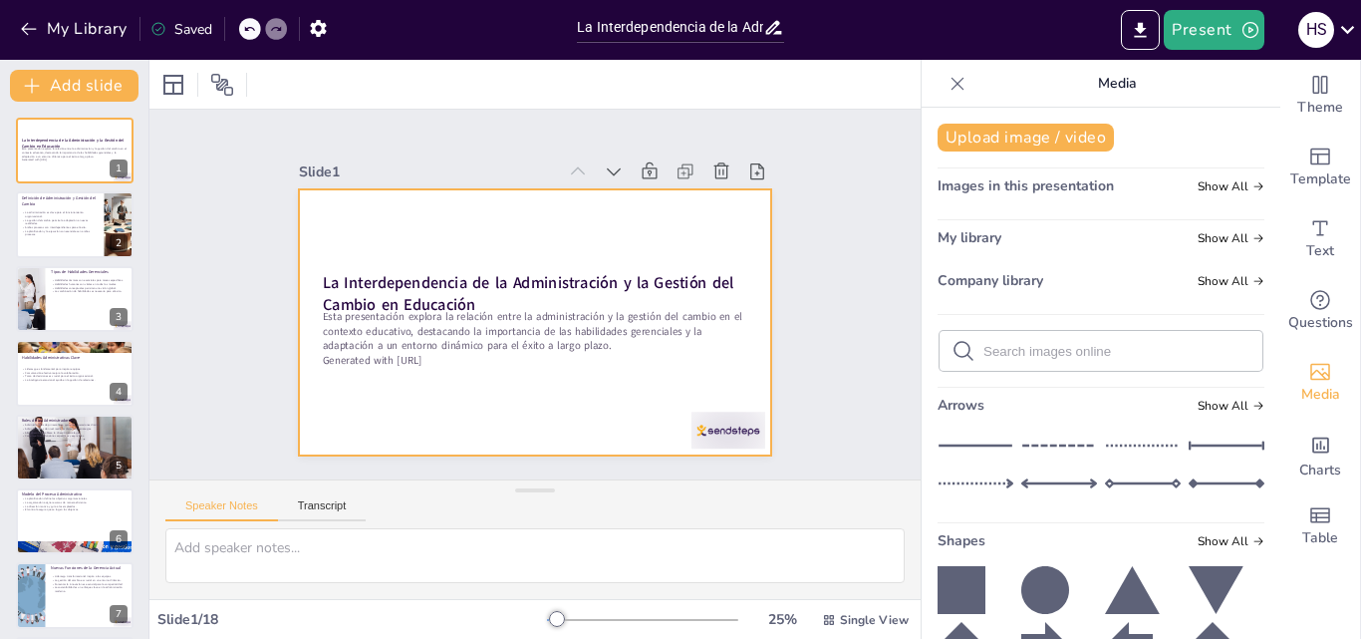
checkbox input "true"
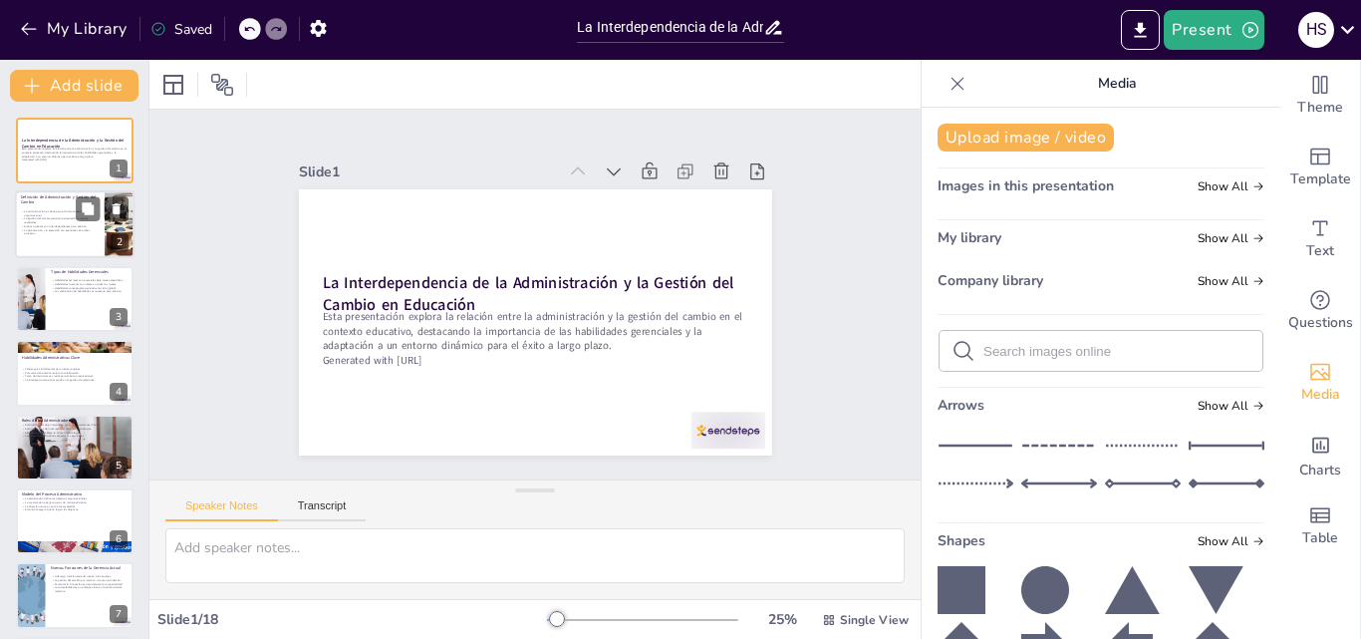
click at [53, 231] on p "La planificación y la ejecución son esenciales en ambos procesos." at bounding box center [60, 231] width 78 height 7
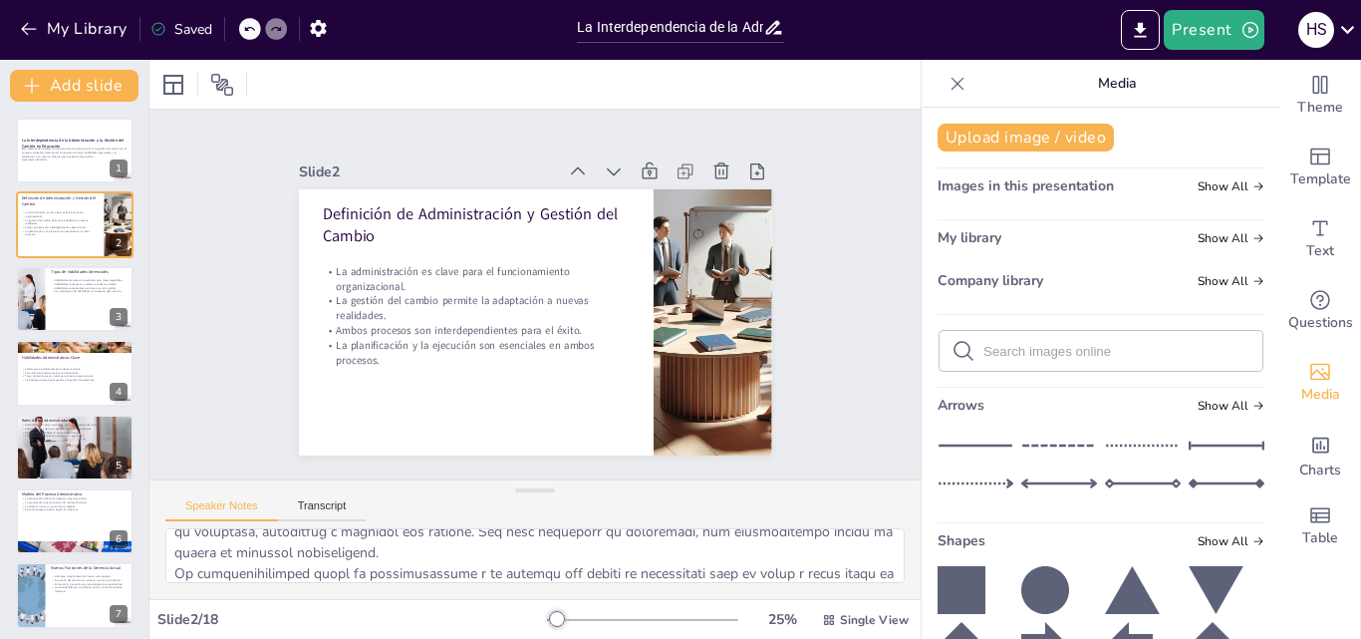
scroll to position [193, 0]
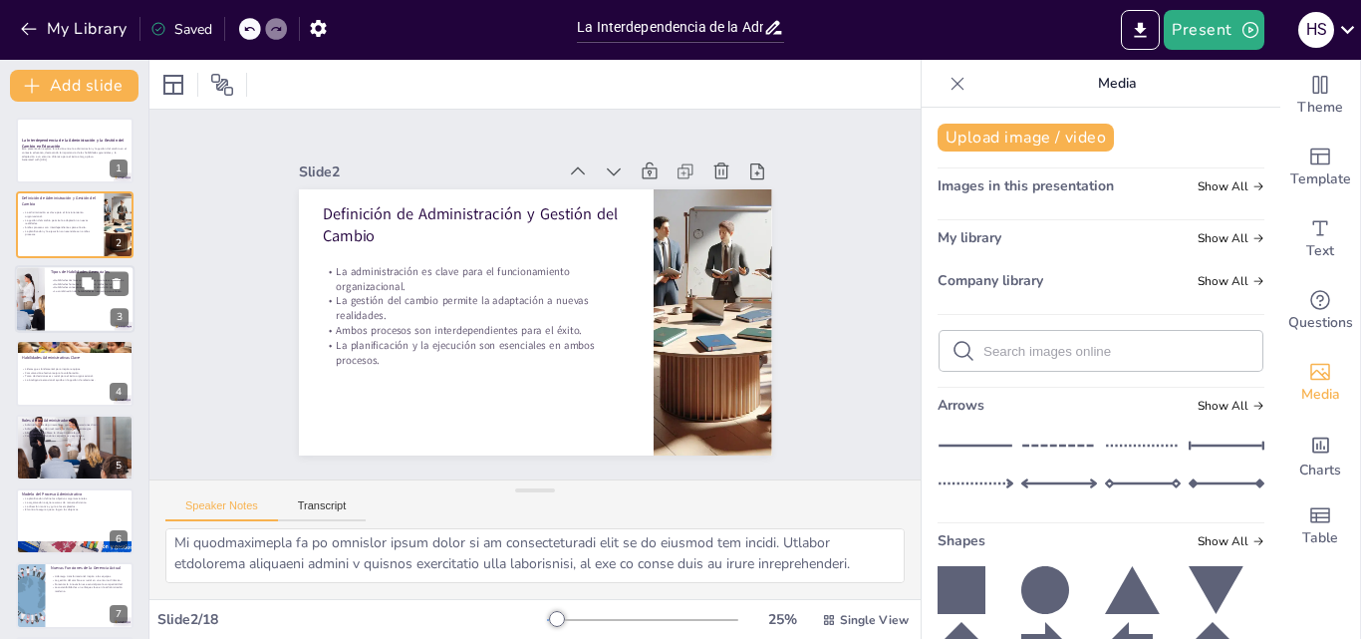
click at [49, 310] on div at bounding box center [75, 299] width 120 height 68
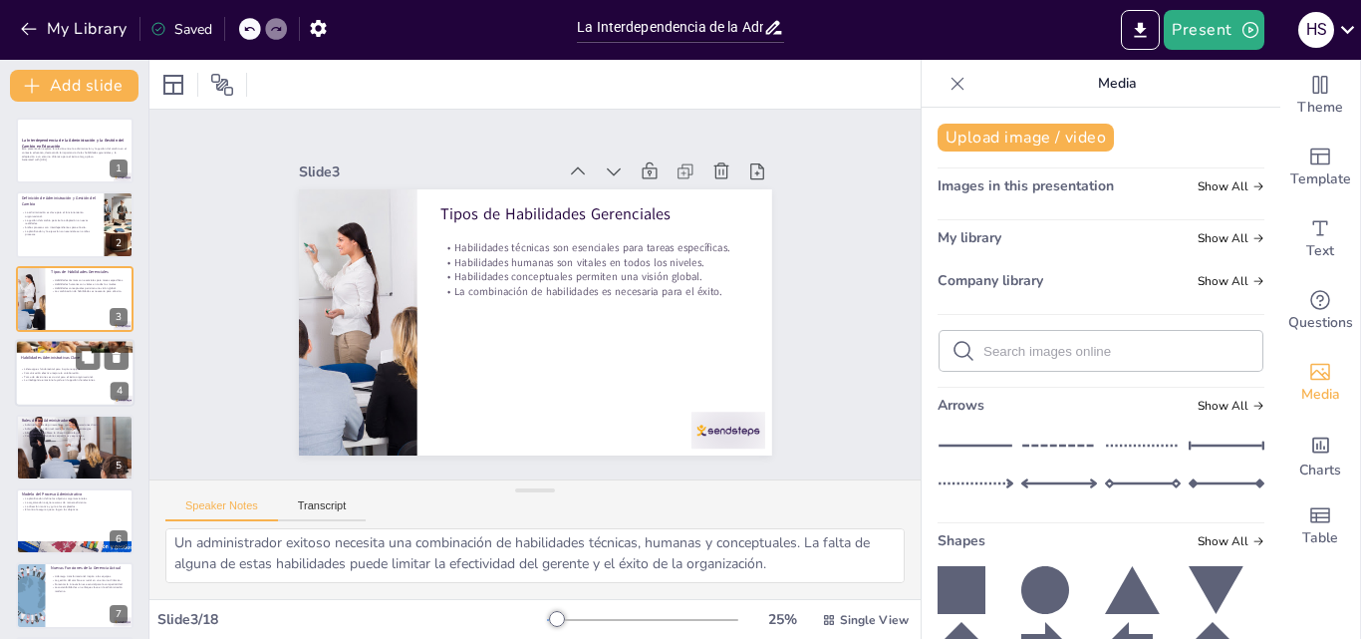
scroll to position [199, 0]
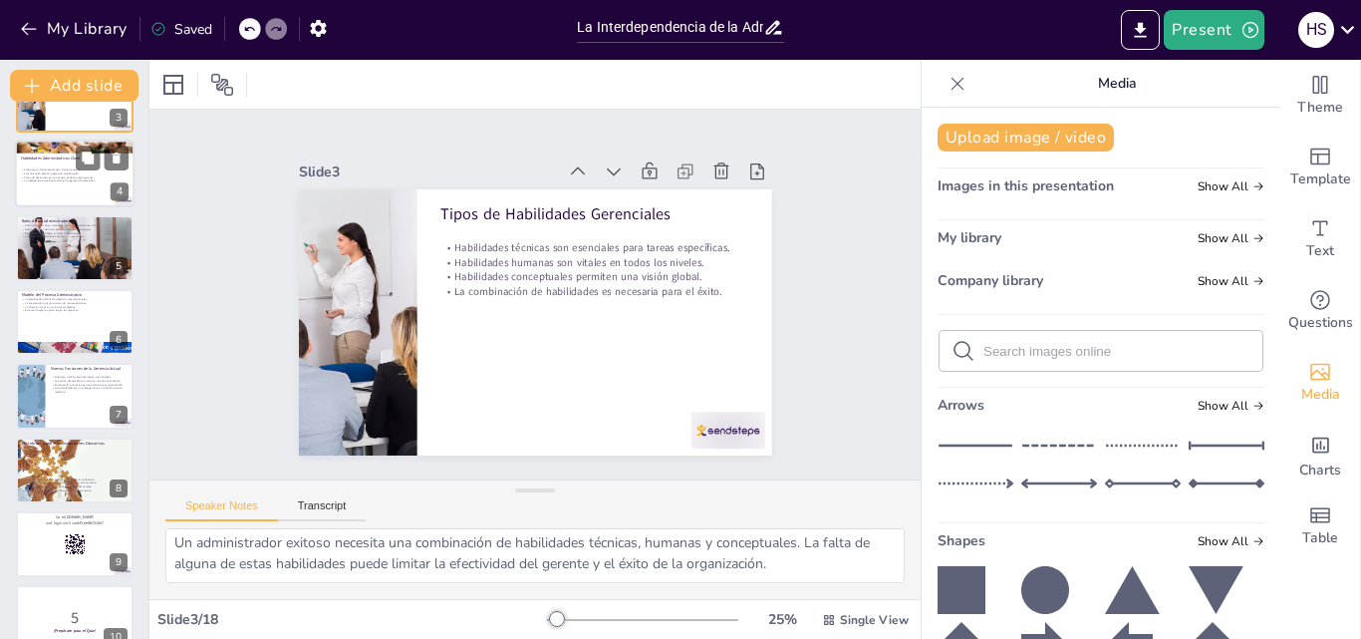
click at [45, 186] on div "Liderazgo es fundamental para inspirar equipos. Comunicación efectiva mejora la…" at bounding box center [75, 177] width 108 height 19
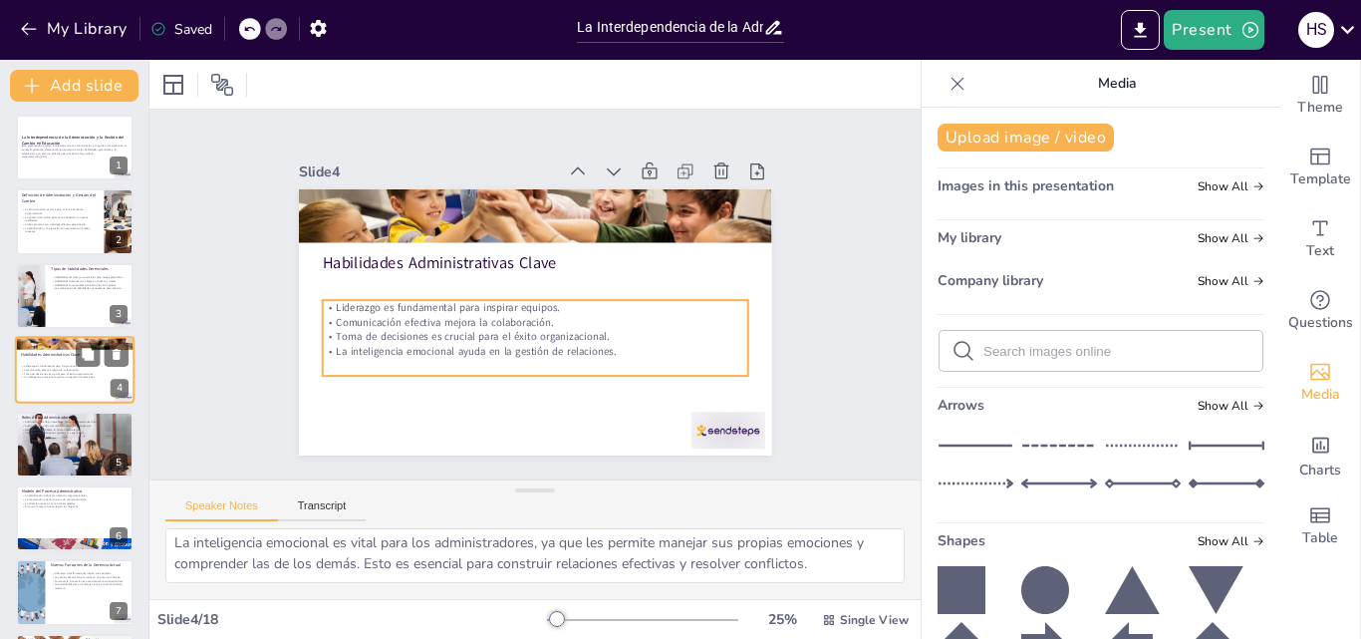
click at [63, 366] on p "Liderazgo es fundamental para inspirar equipos." at bounding box center [75, 367] width 108 height 4
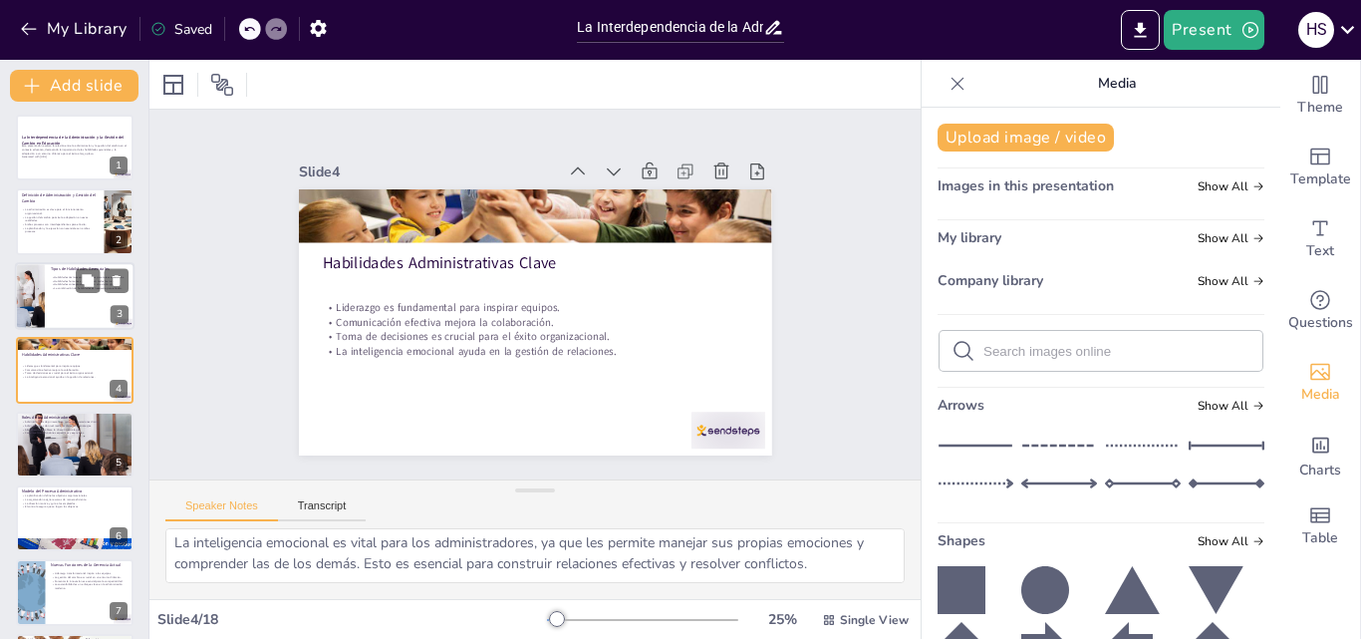
click at [58, 299] on div at bounding box center [75, 296] width 120 height 68
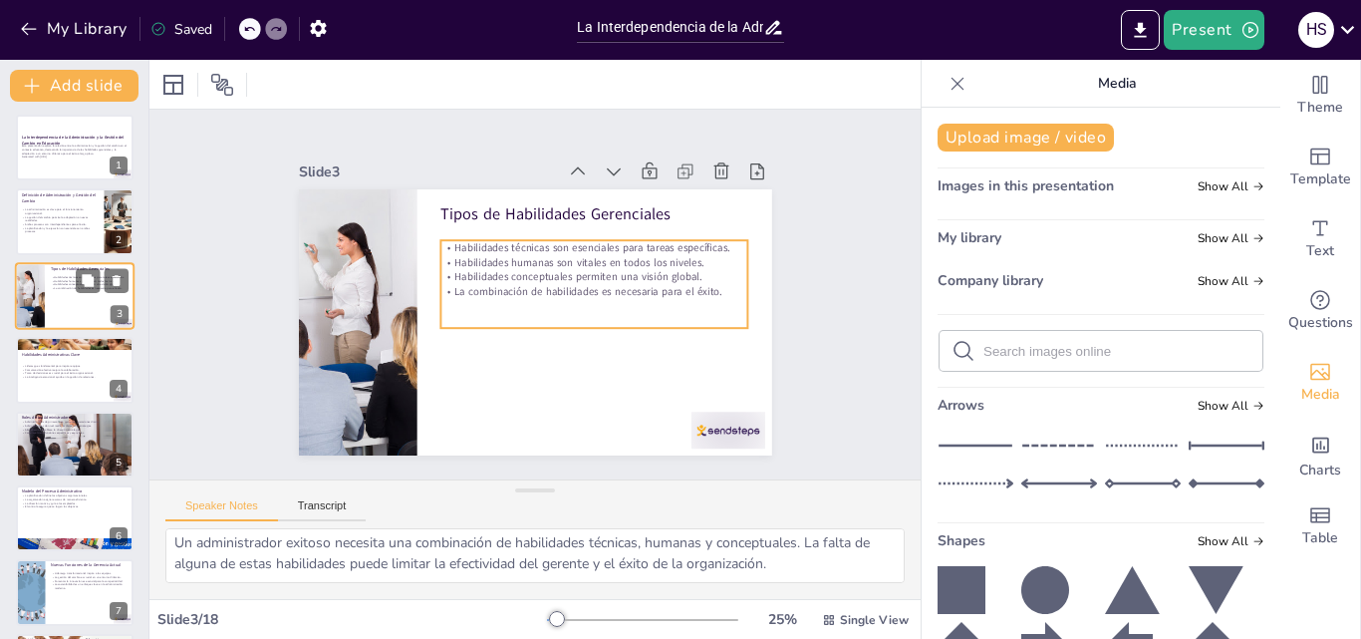
scroll to position [151, 0]
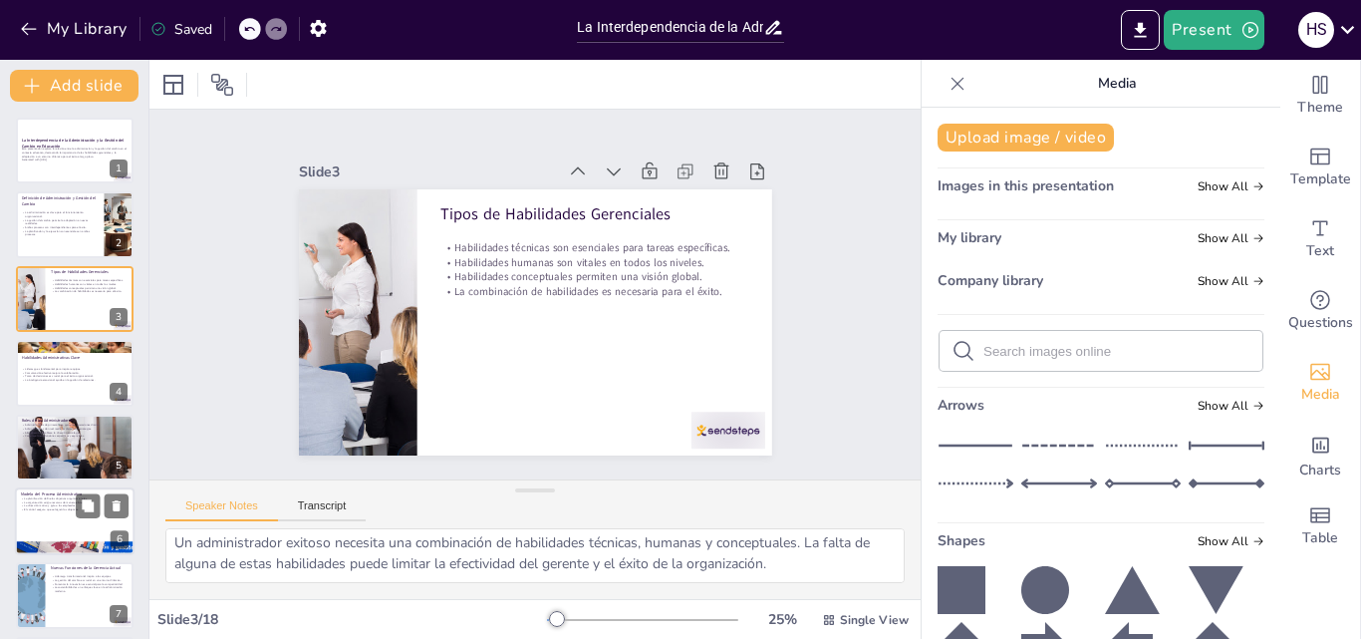
click at [52, 440] on div at bounding box center [75, 447] width 118 height 79
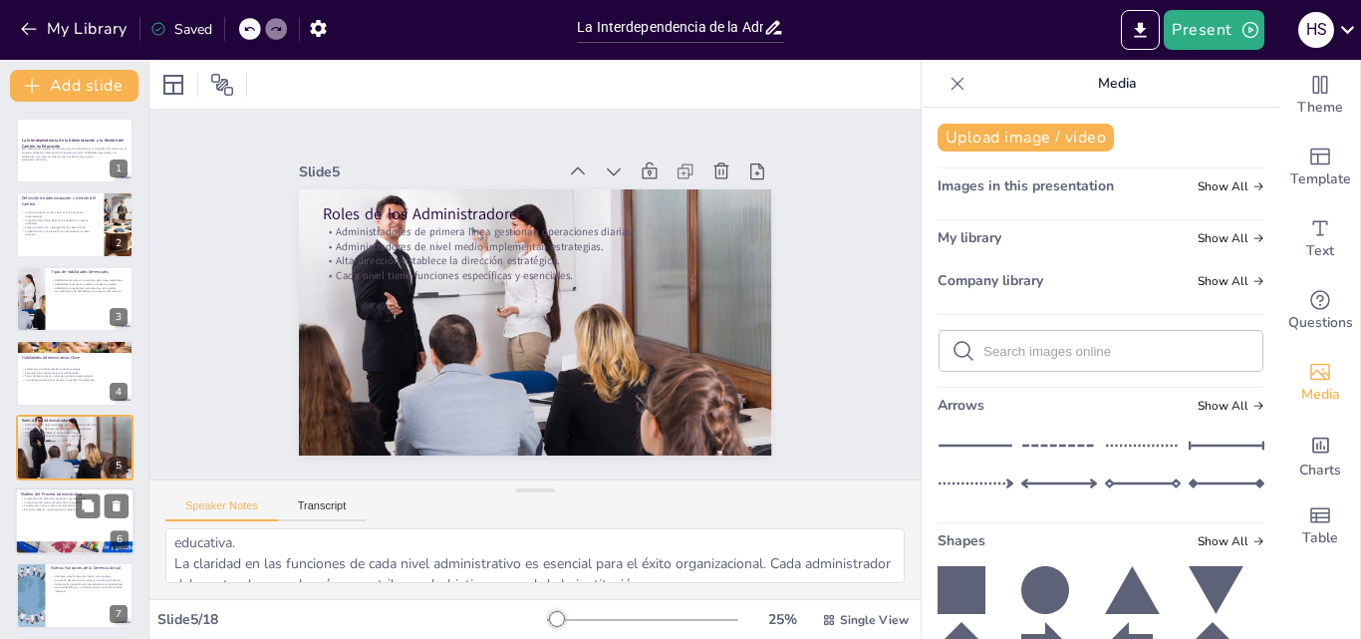
scroll to position [172, 0]
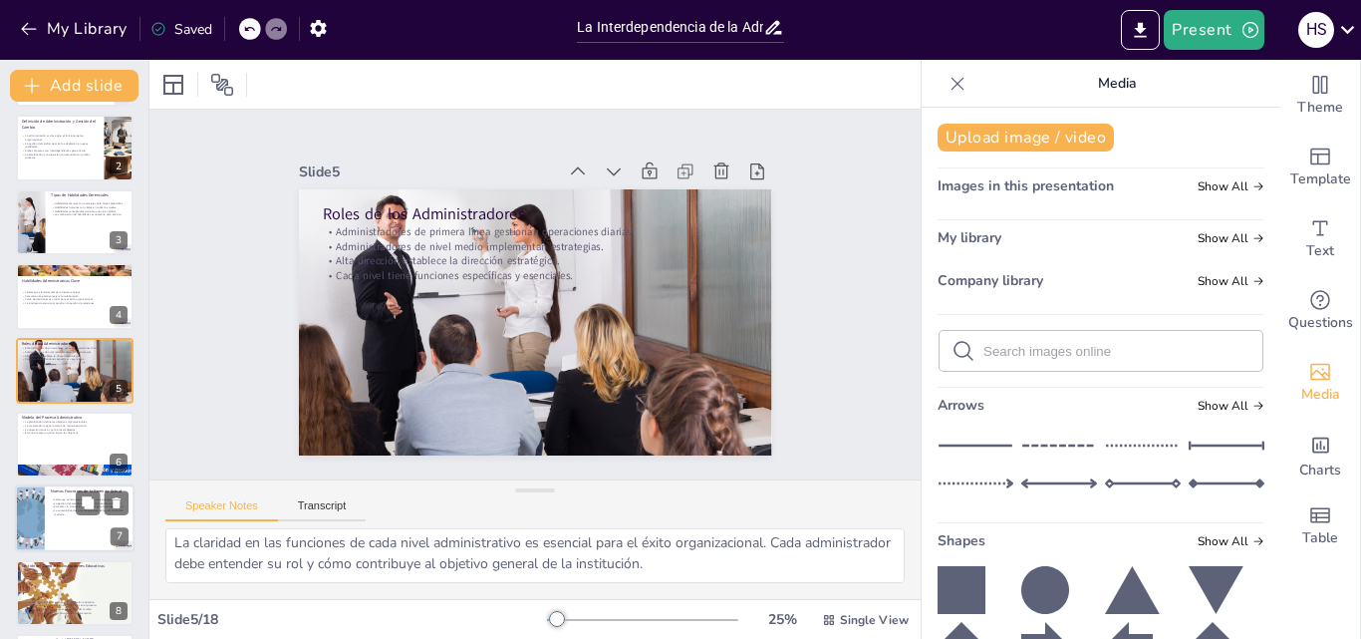
click at [44, 516] on div at bounding box center [30, 519] width 102 height 68
